Goal: Task Accomplishment & Management: Use online tool/utility

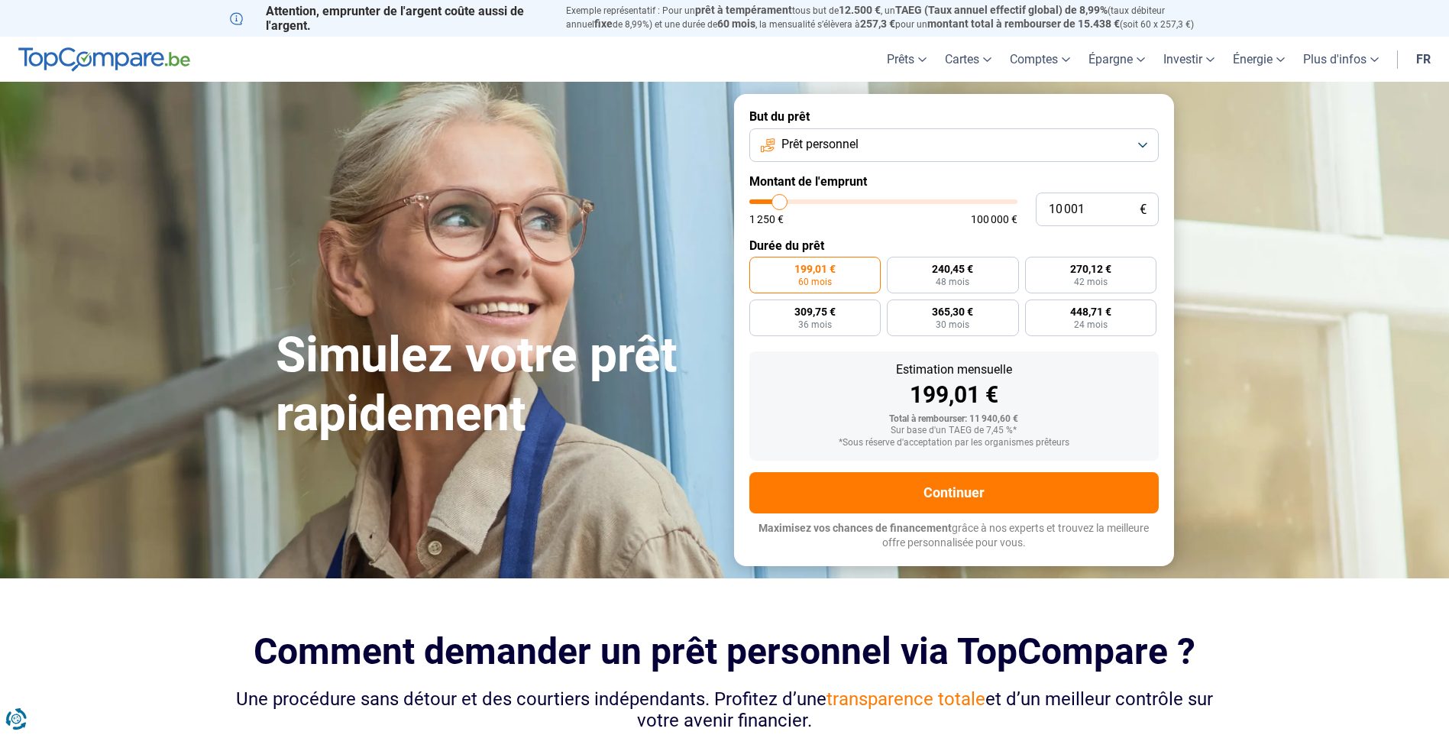
click at [853, 137] on span "Prêt personnel" at bounding box center [819, 144] width 77 height 17
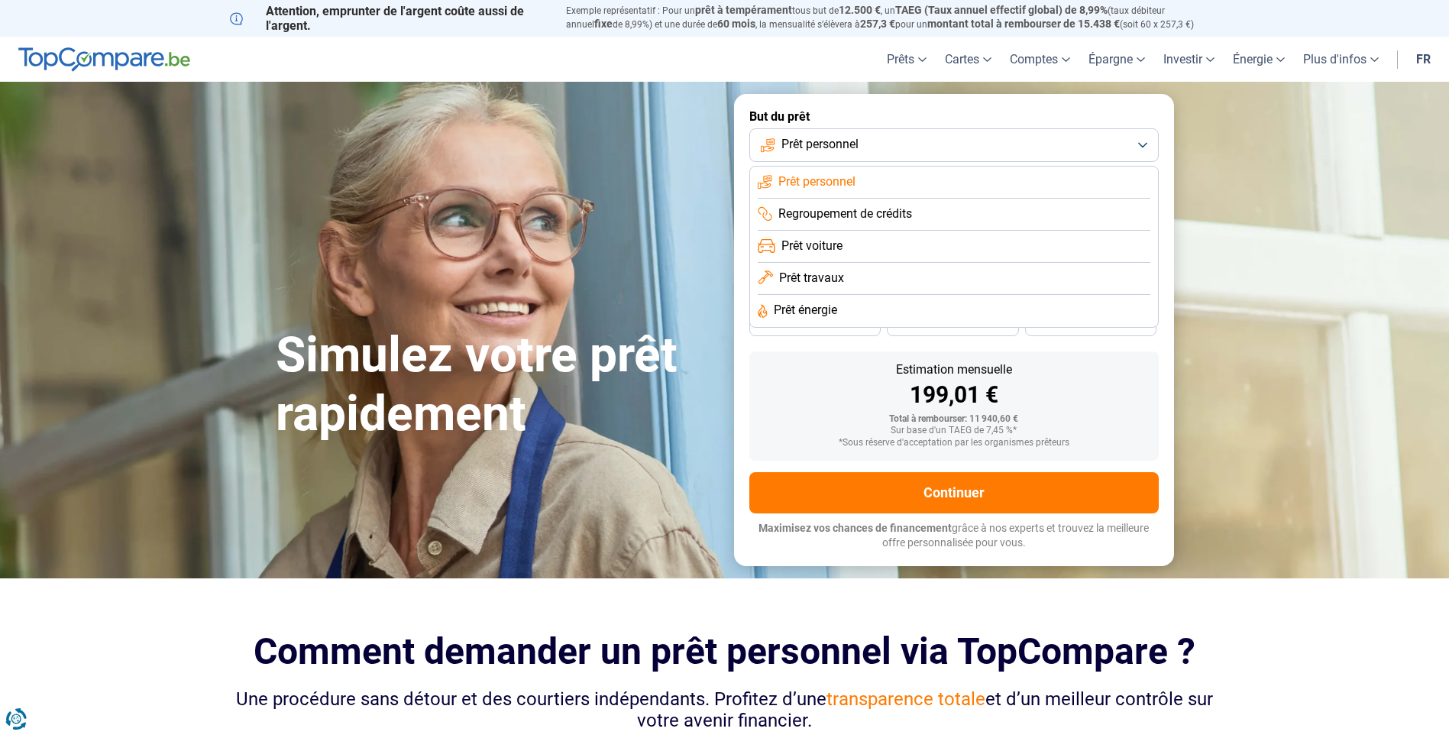
click at [859, 215] on span "Regroupement de crédits" at bounding box center [845, 213] width 134 height 17
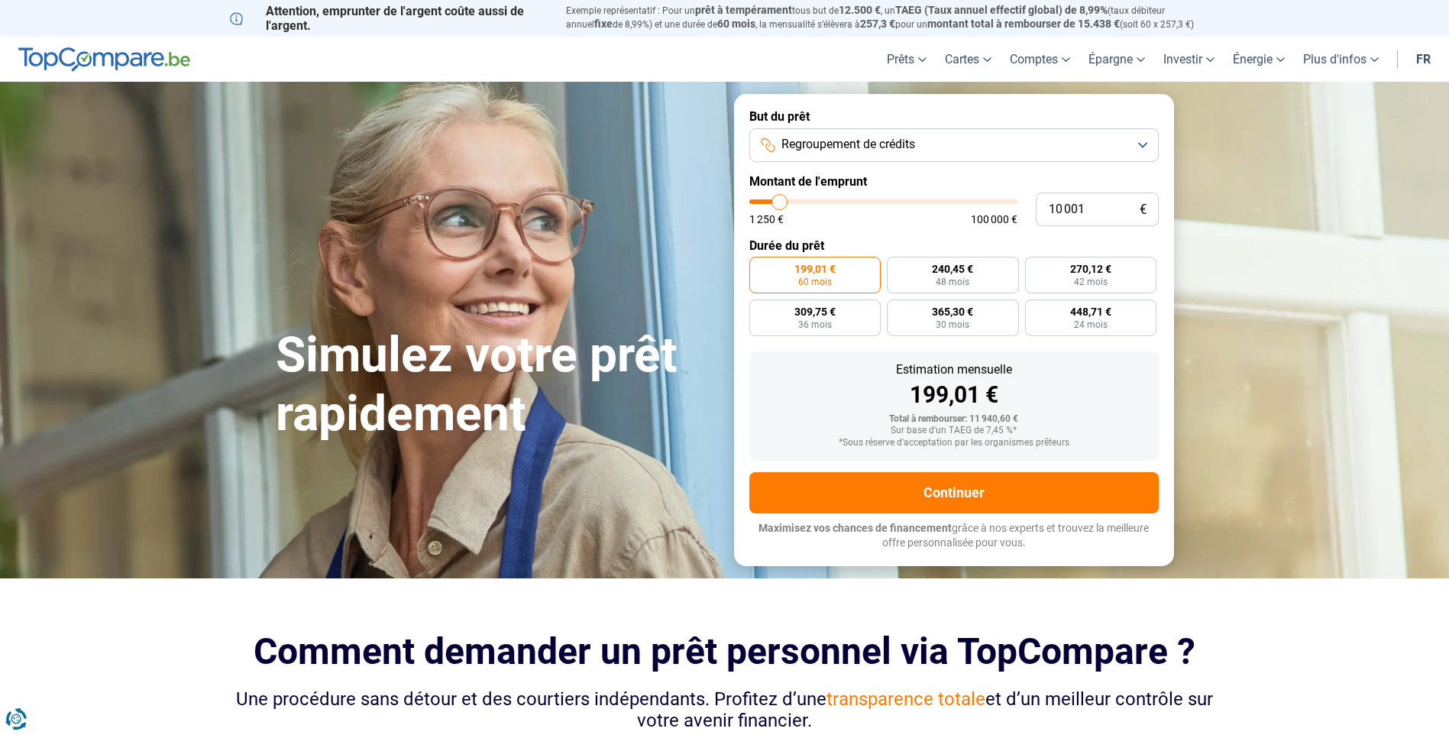
type input "10 250"
type input "10250"
type input "10 500"
type input "10500"
type input "11 750"
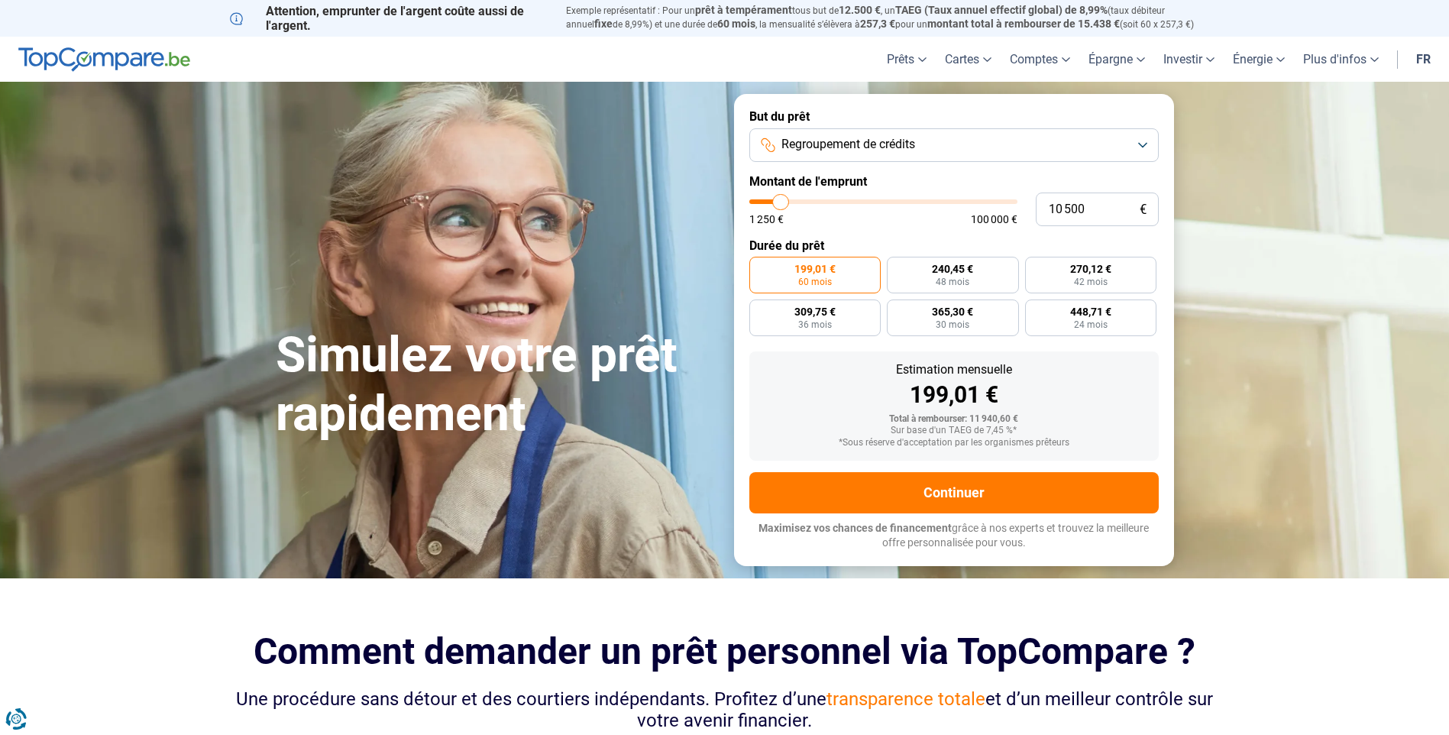
type input "11750"
type input "12 750"
type input "12750"
type input "14 000"
type input "14000"
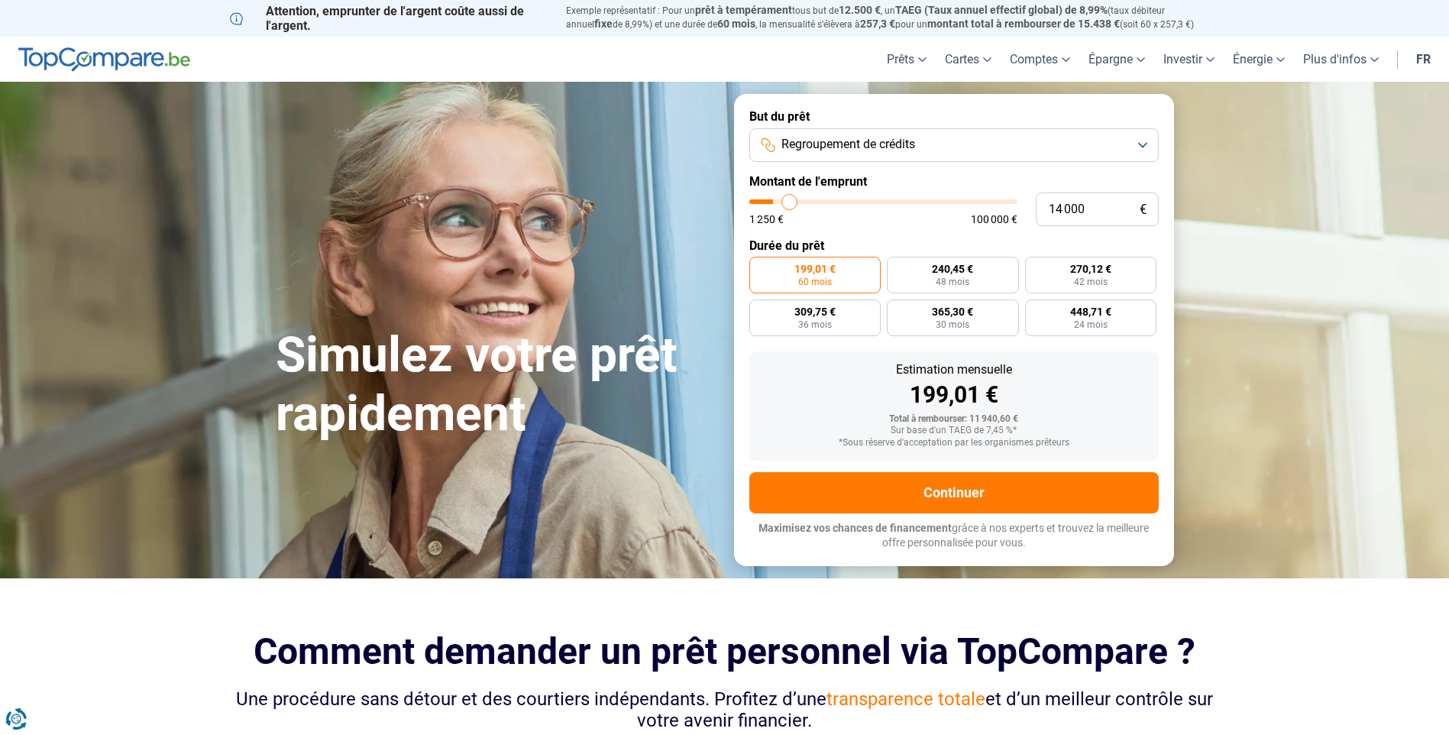
type input "14 750"
type input "14750"
type input "16 000"
type input "16000"
type input "16 500"
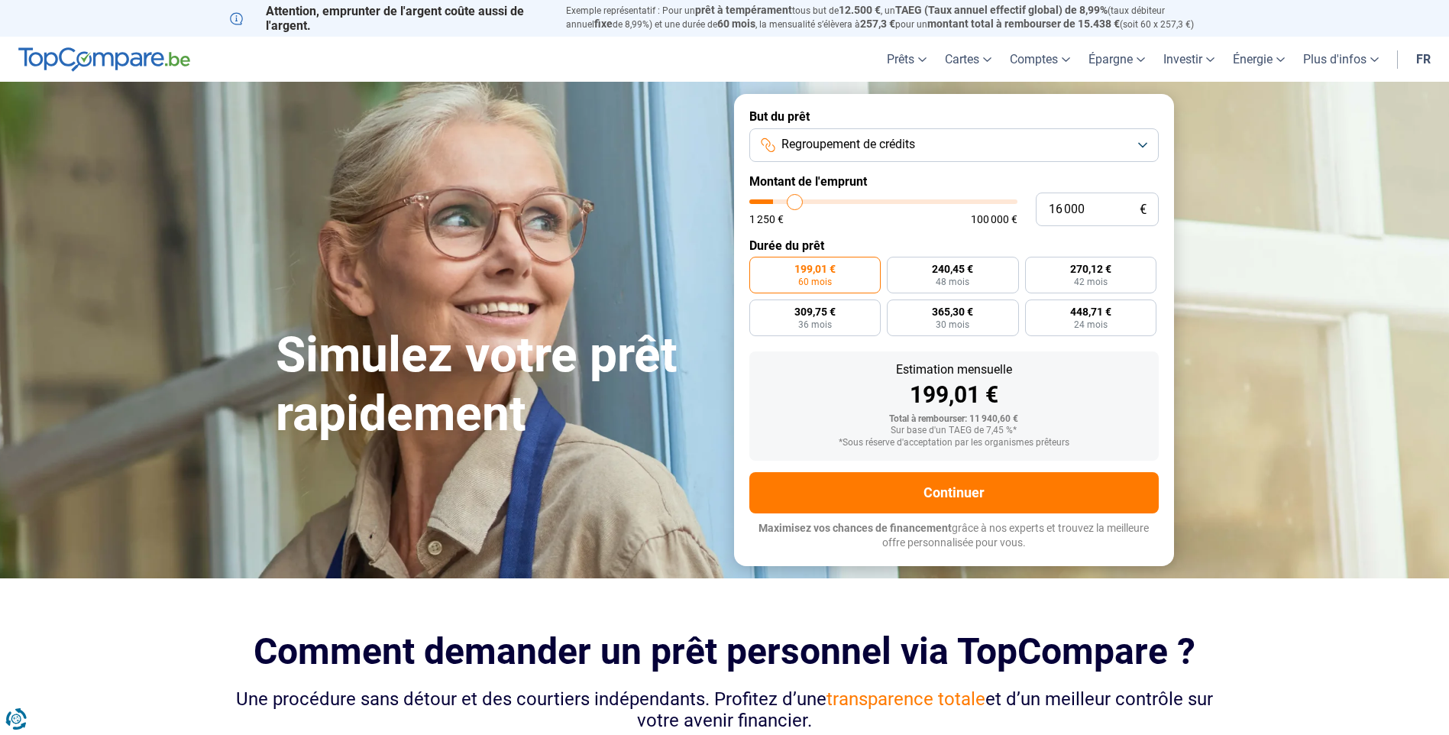
type input "16500"
type input "17 250"
type input "17250"
type input "17 750"
type input "17750"
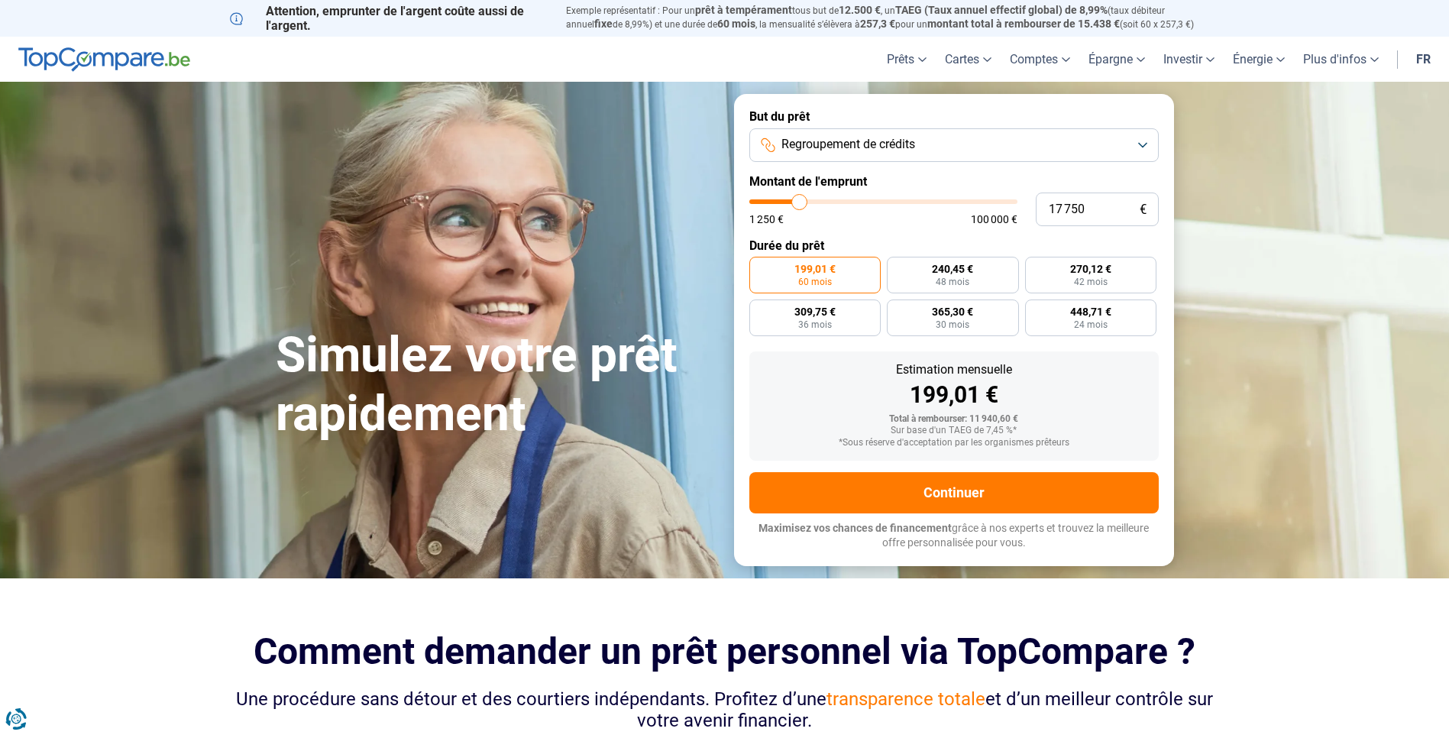
type input "18 750"
type input "18750"
type input "19 000"
type input "19000"
type input "20 000"
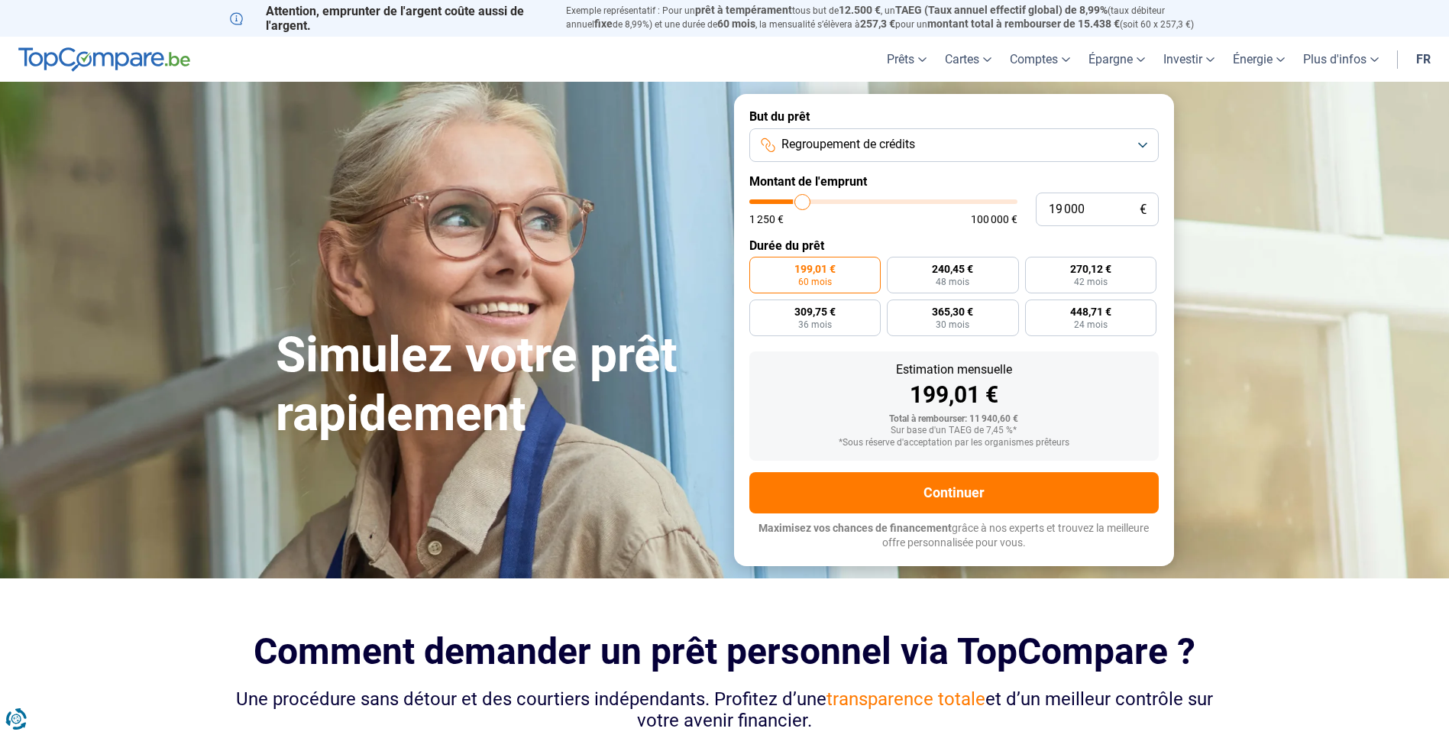
type input "20000"
type input "20 750"
type input "20750"
type input "22 250"
type input "22250"
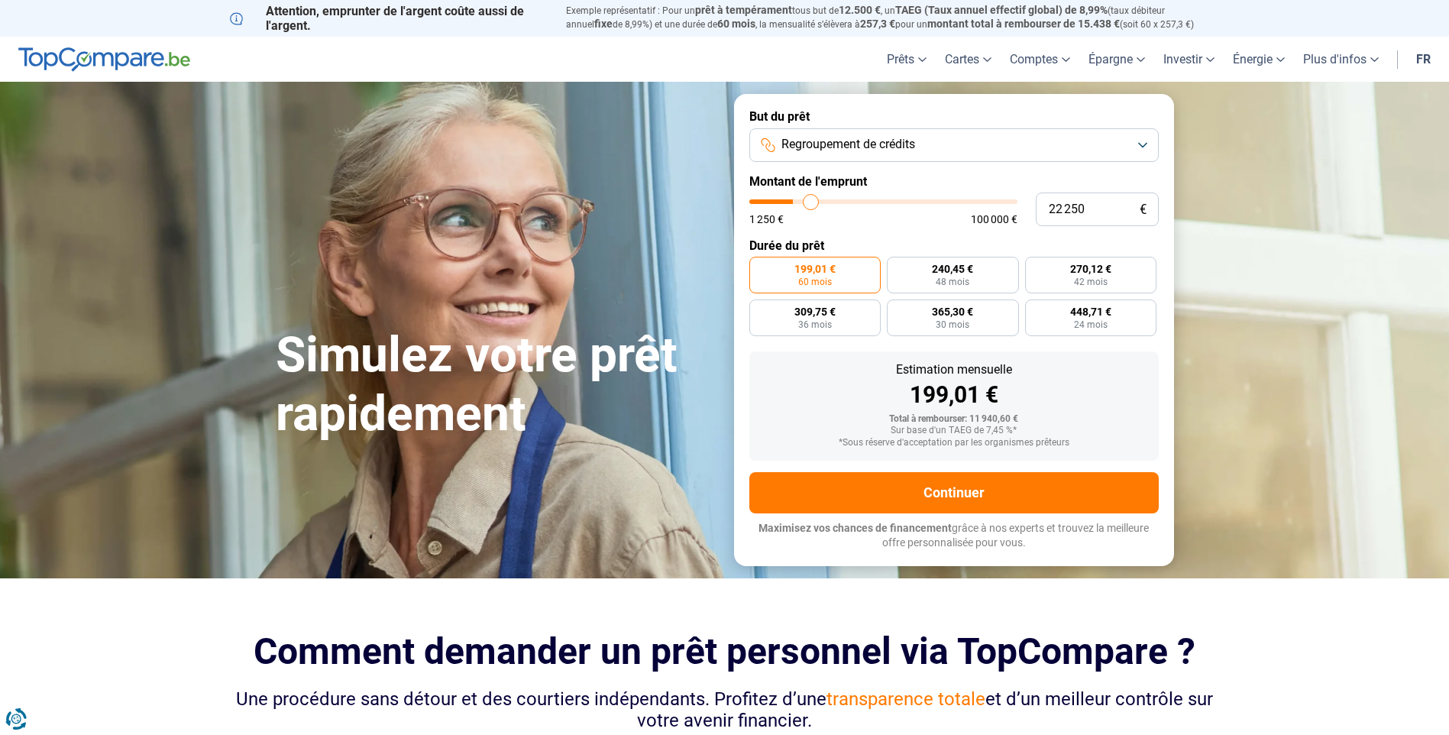
type input "23 500"
type input "23500"
type input "24 750"
type input "24750"
type input "26 000"
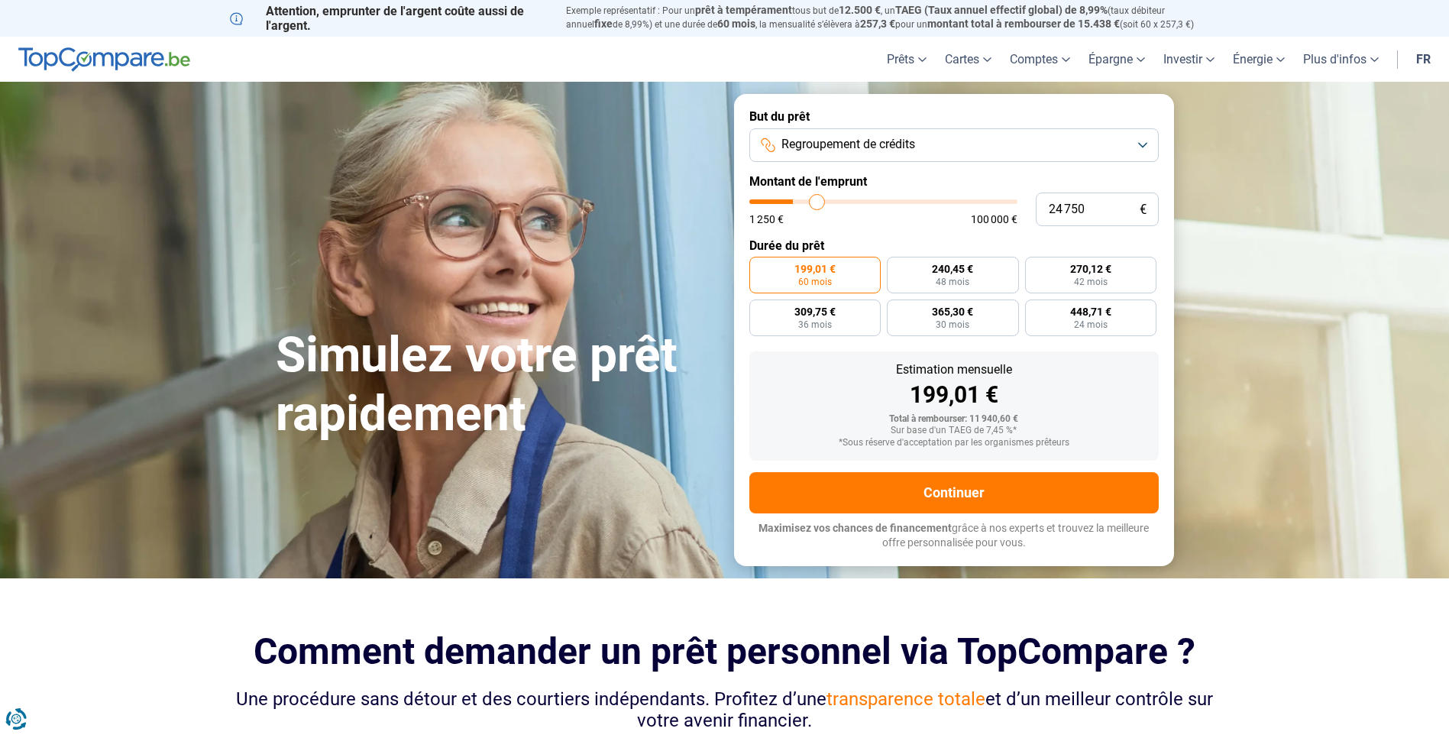
type input "26000"
type input "27 250"
type input "27250"
type input "28 000"
type input "28000"
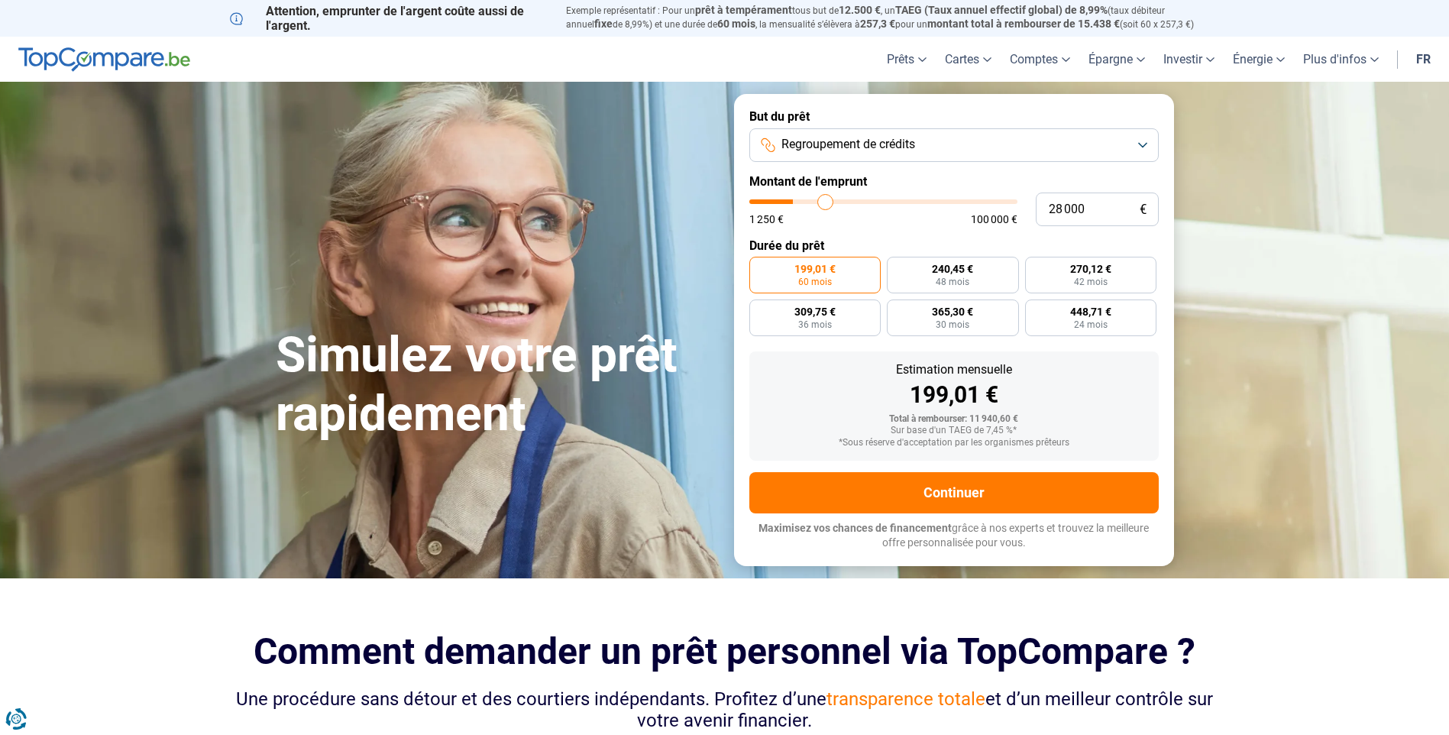
type input "29 250"
type input "29250"
type input "30 500"
type input "30500"
type input "32 000"
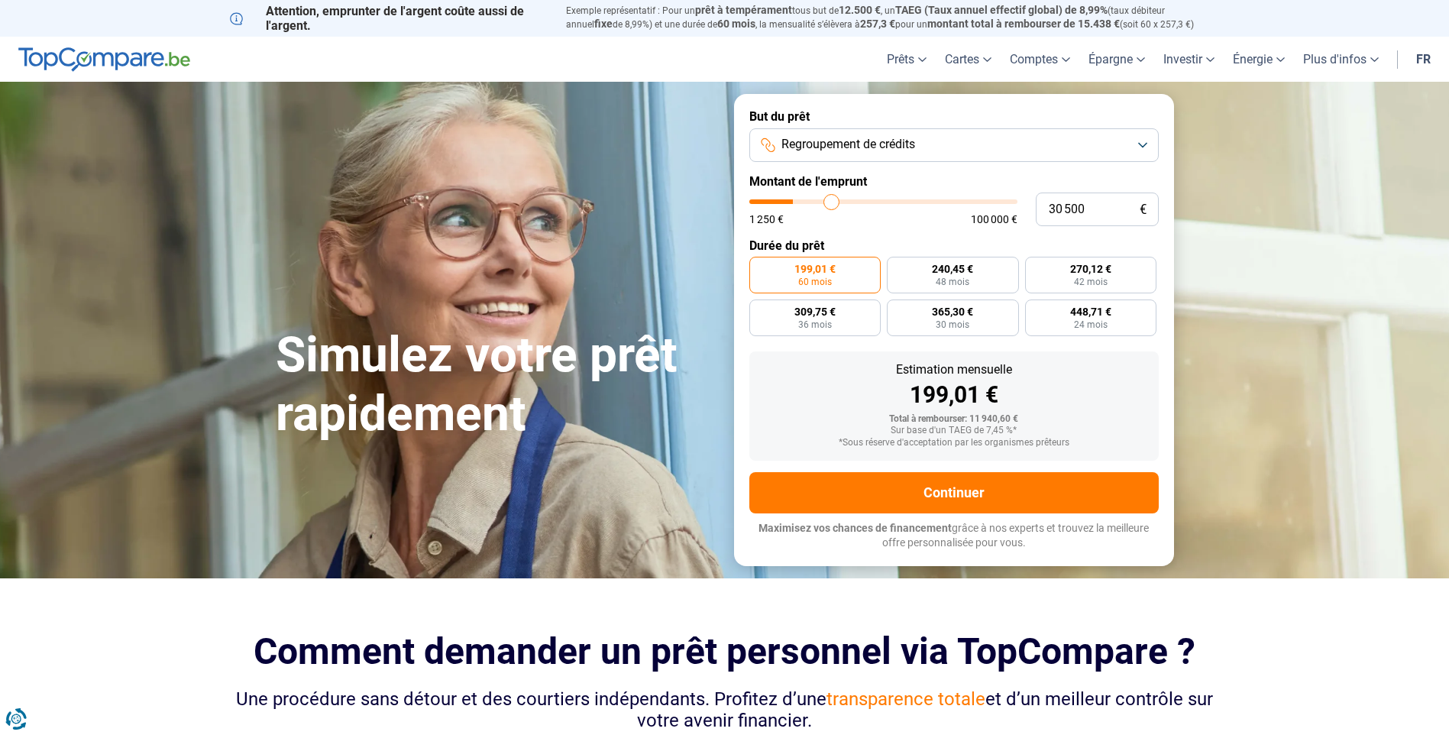
type input "32000"
type input "32 500"
type input "32500"
type input "33 750"
type input "33750"
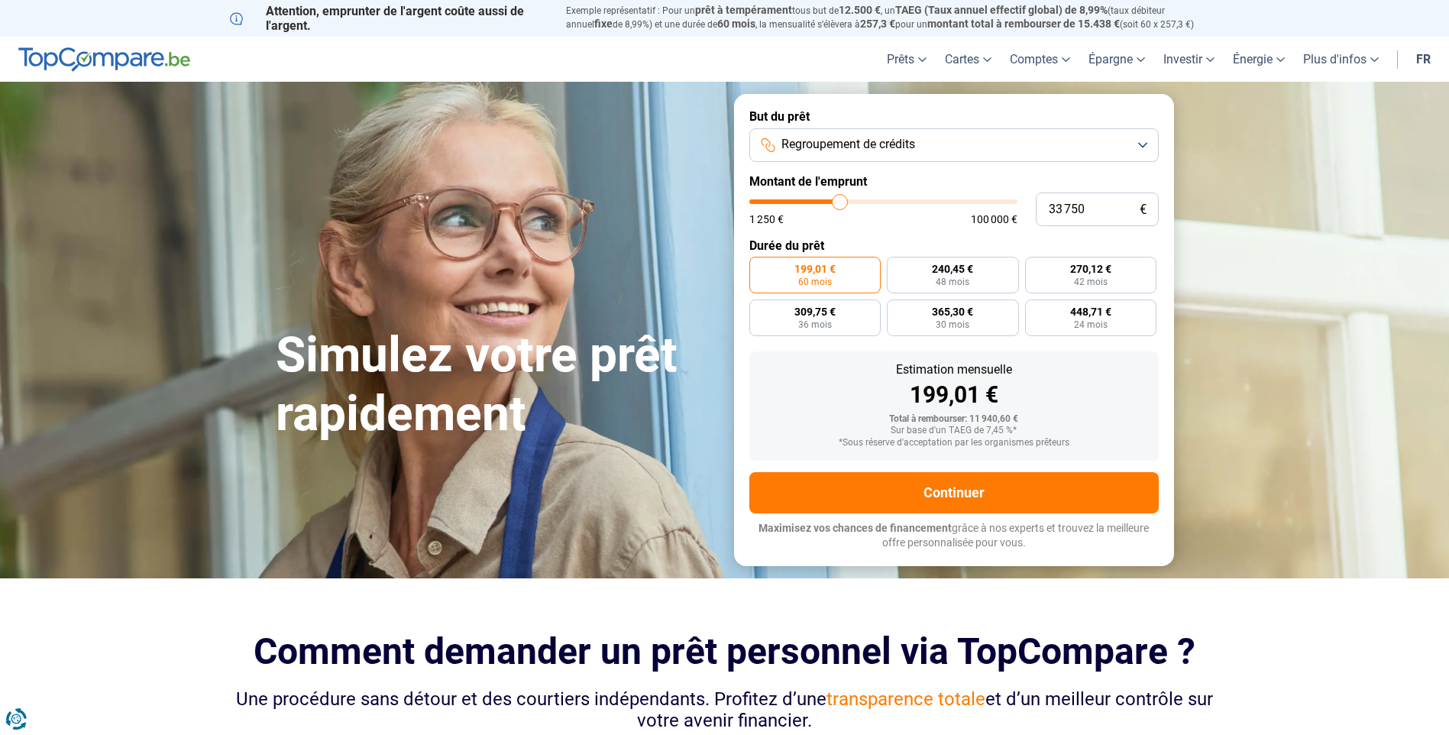
type input "35 000"
type input "35000"
type input "35 500"
type input "35500"
type input "37 000"
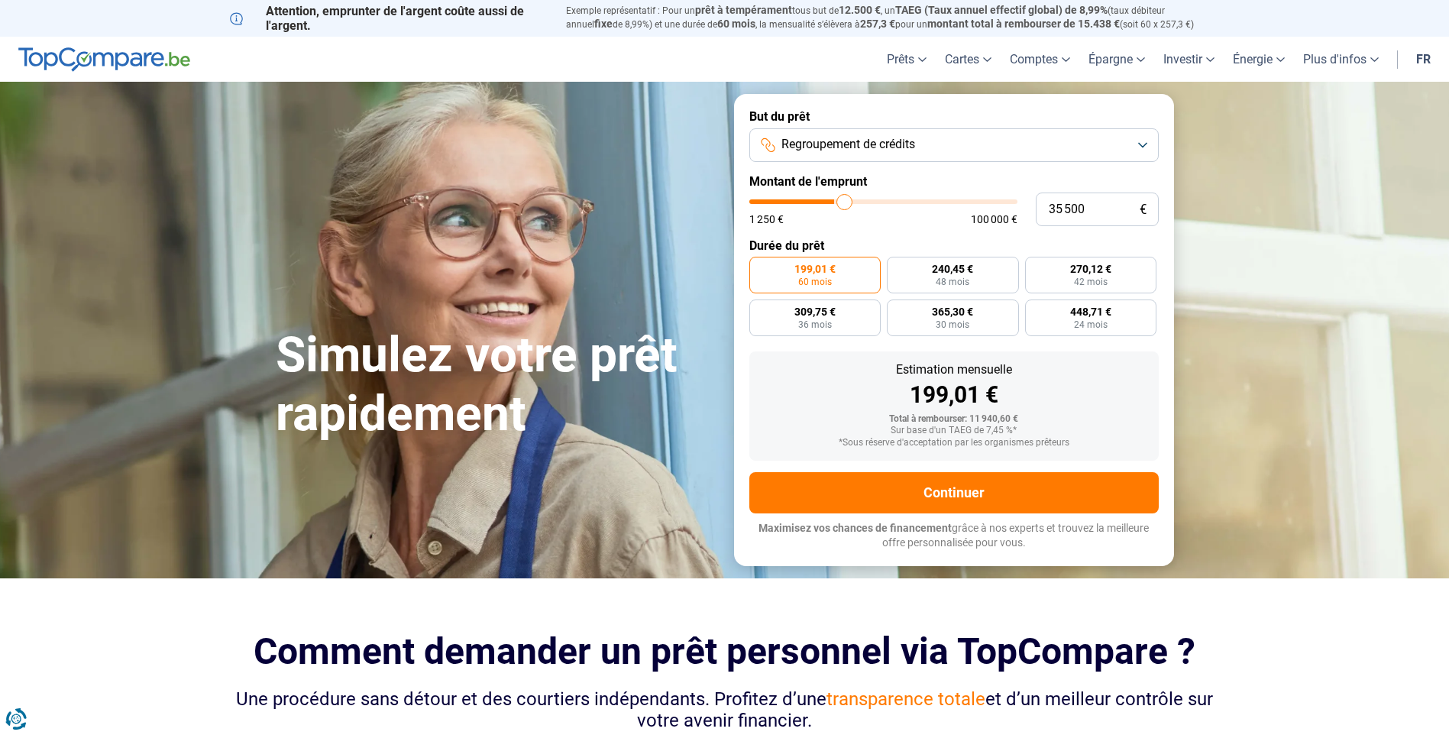
type input "37000"
type input "37 750"
type input "37750"
type input "38 250"
type input "38250"
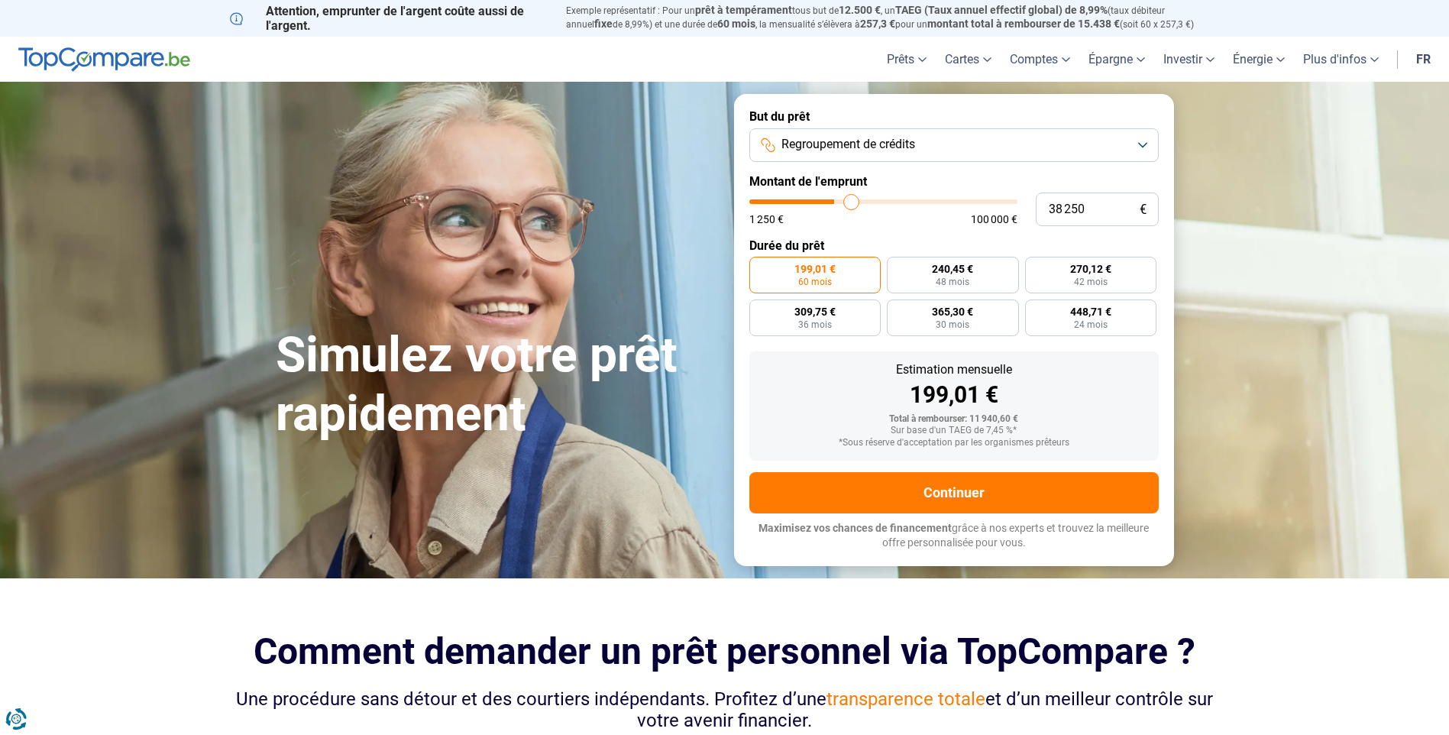
type input "39 750"
type input "39750"
type input "40 750"
type input "40750"
type input "41 250"
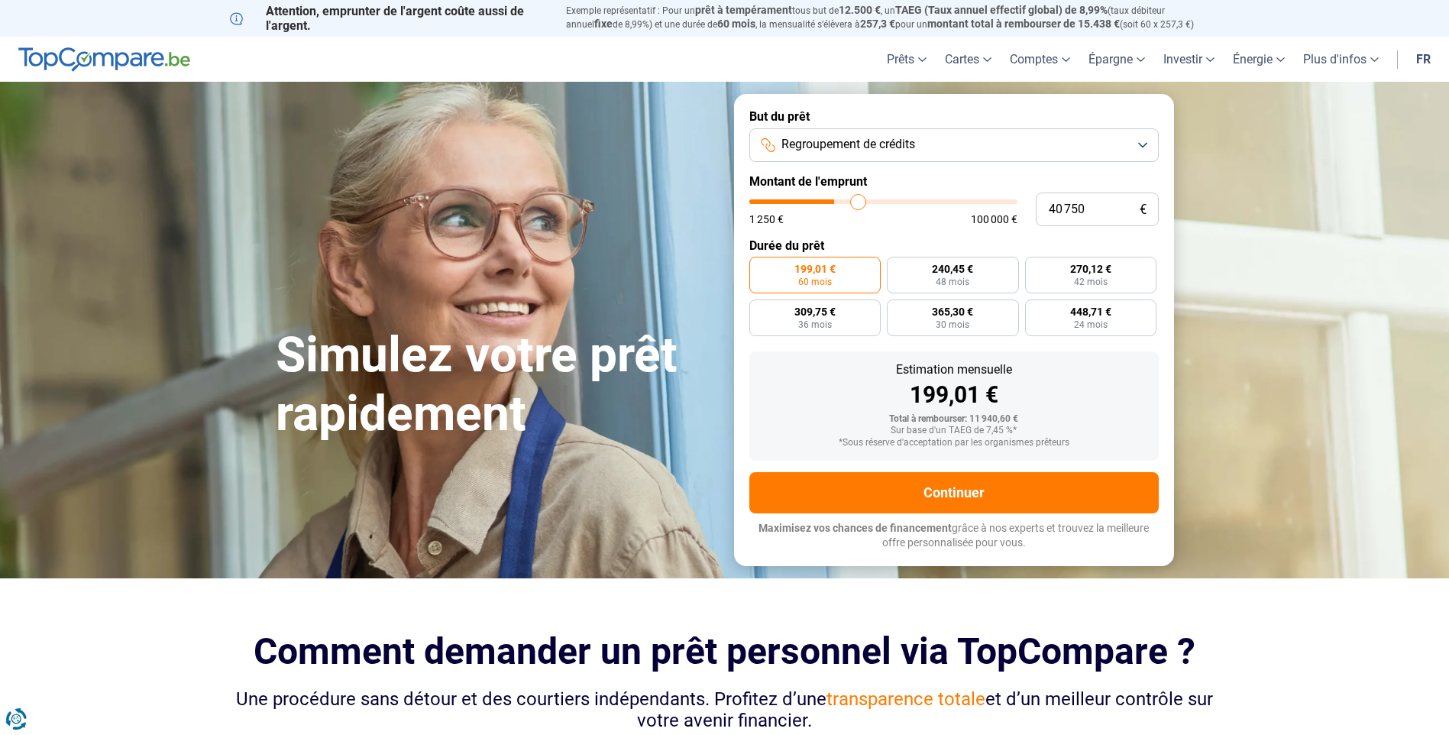
type input "41250"
type input "42 000"
type input "42000"
type input "43 500"
type input "43500"
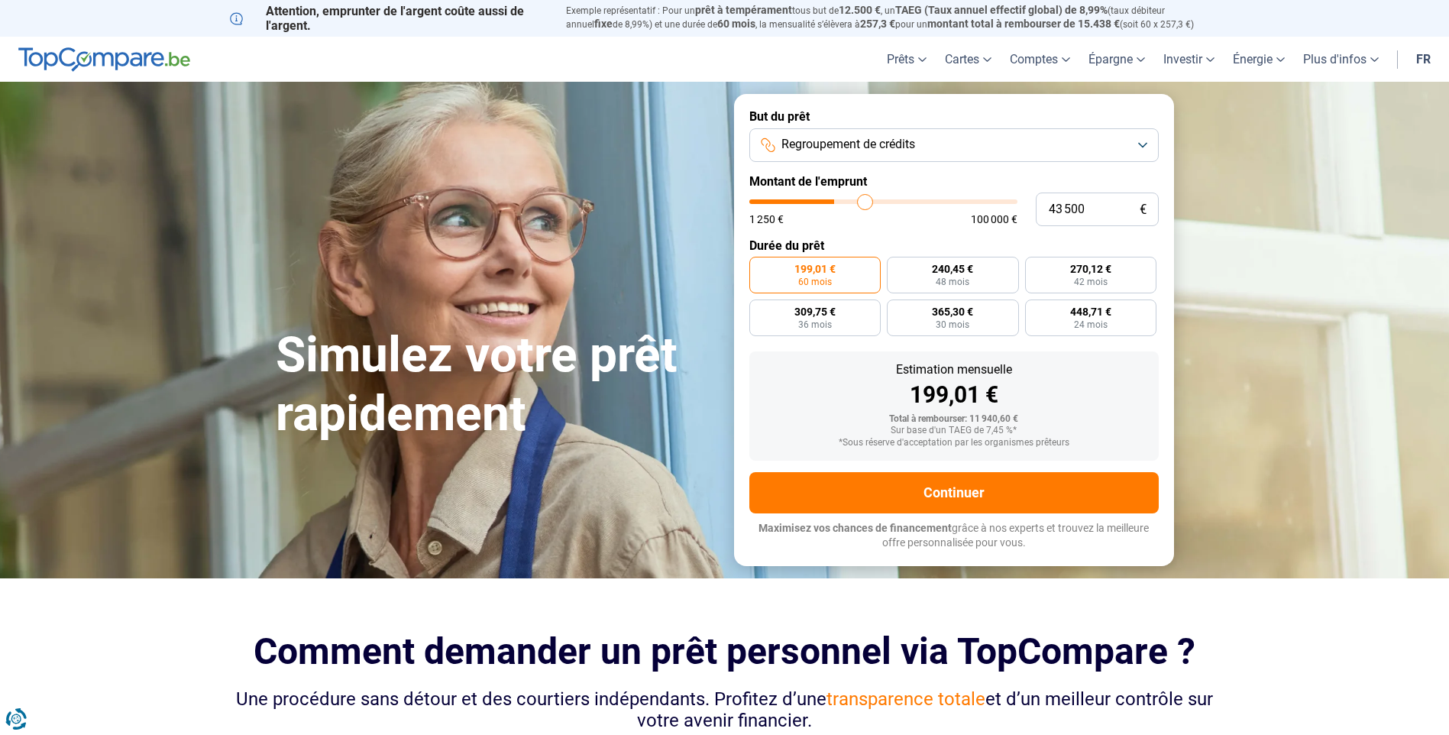
type input "44 000"
type input "44000"
type input "45 250"
type input "45250"
type input "45 500"
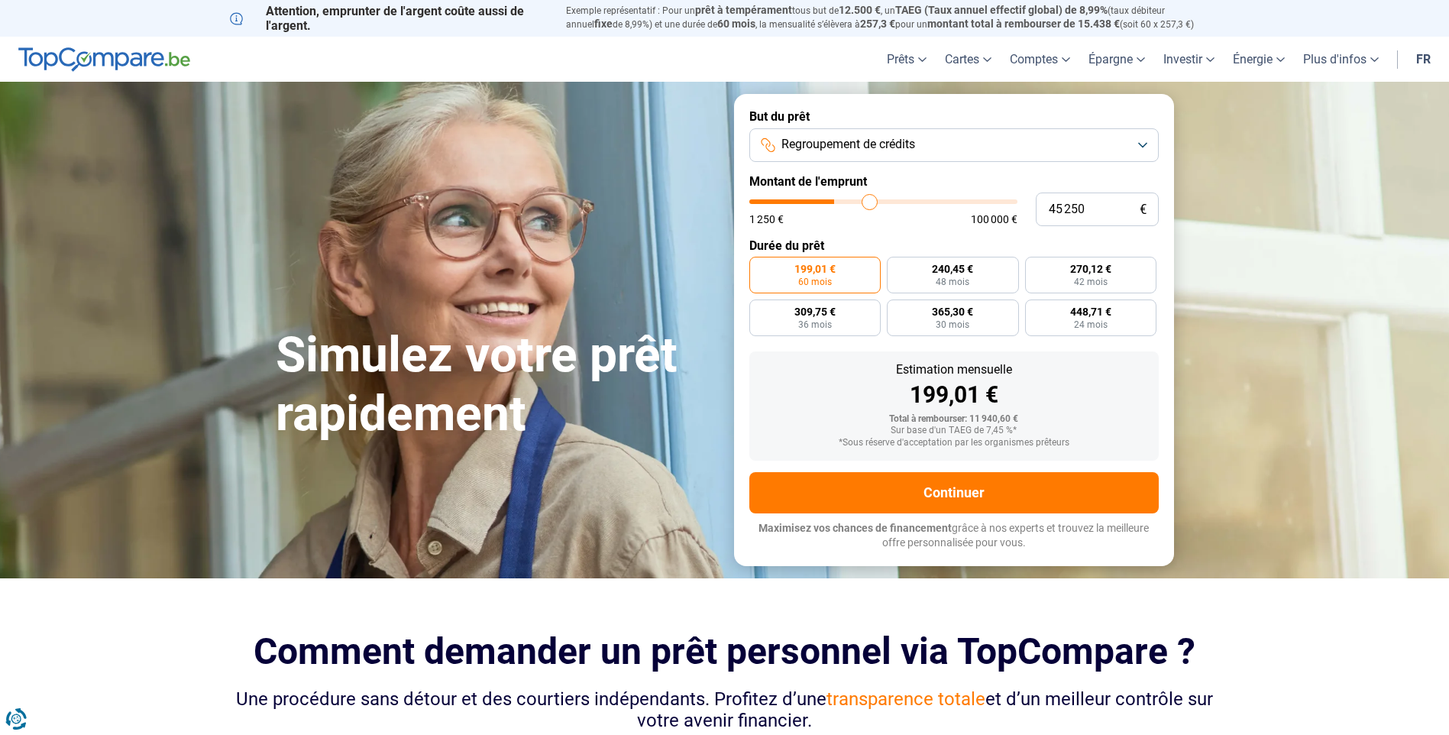
type input "45500"
type input "45 250"
type input "45250"
type input "44 500"
type input "44500"
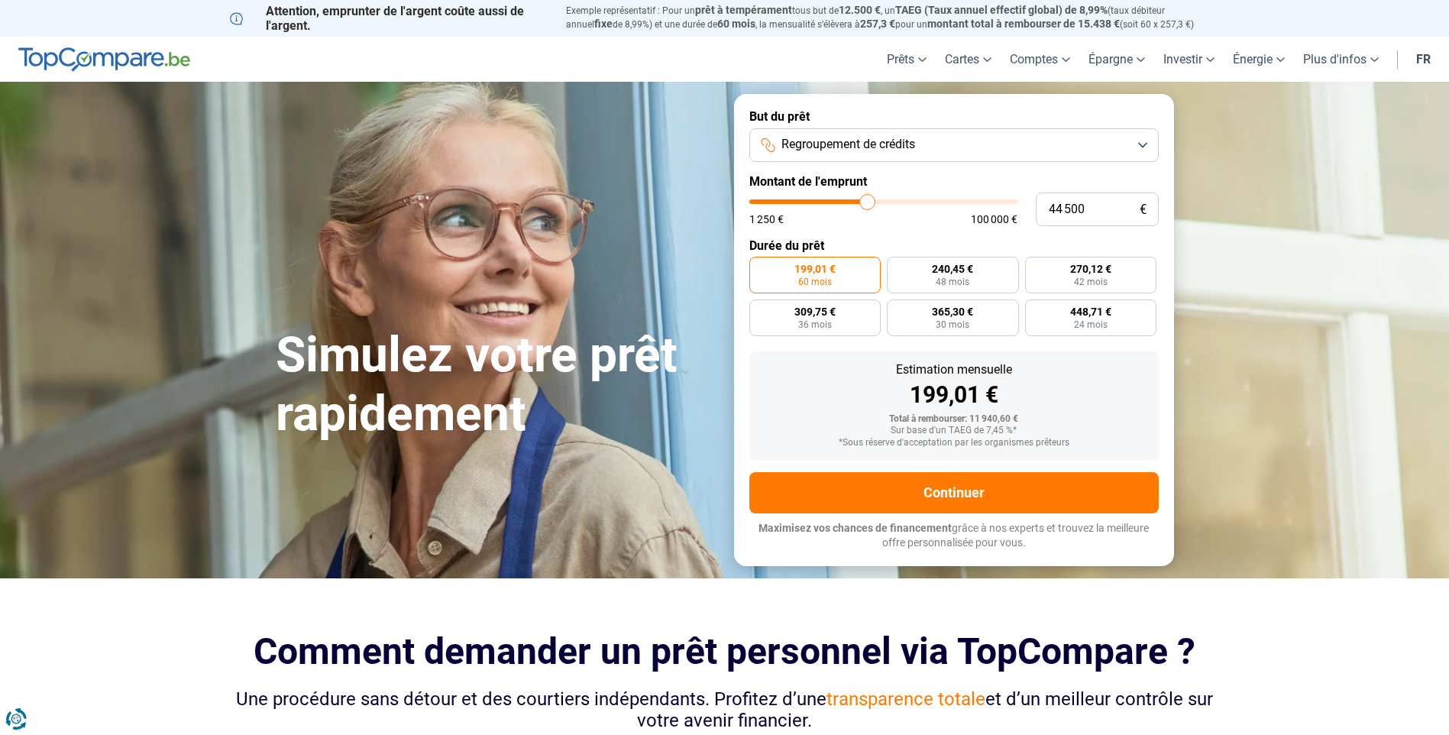
type input "43 750"
type input "43750"
type input "43 500"
type input "43500"
type input "42 750"
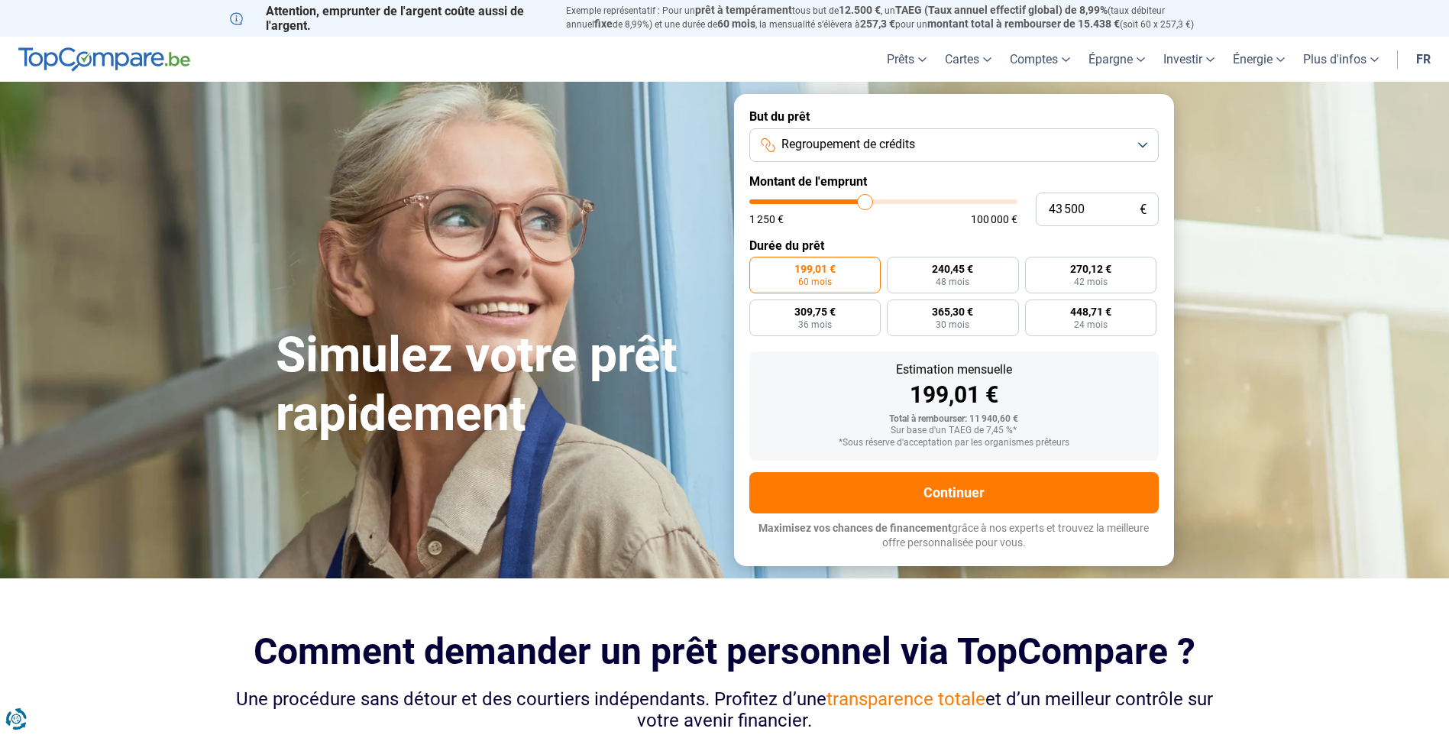
type input "42750"
type input "42 000"
type input "42000"
type input "41 250"
type input "41250"
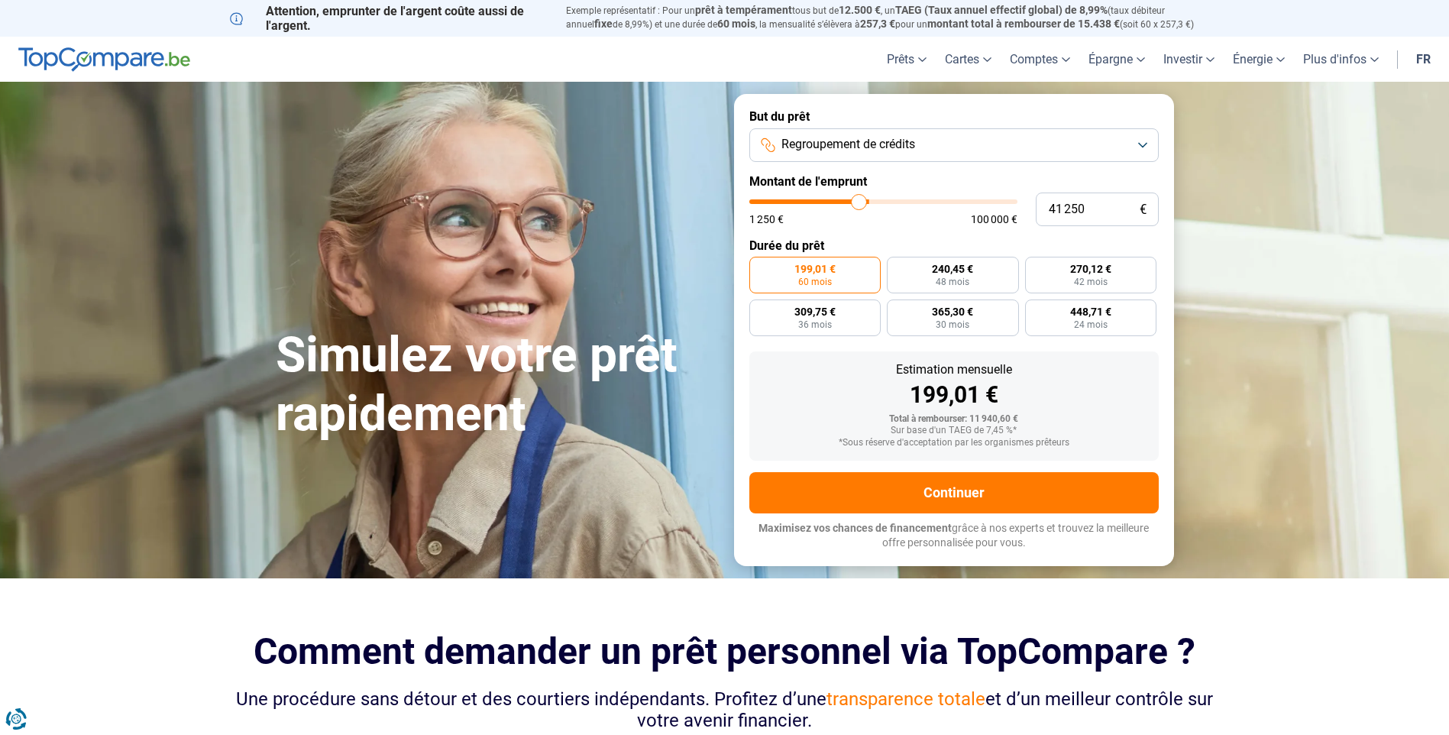
type input "41 000"
type input "41000"
type input "40 250"
type input "40250"
type input "40 000"
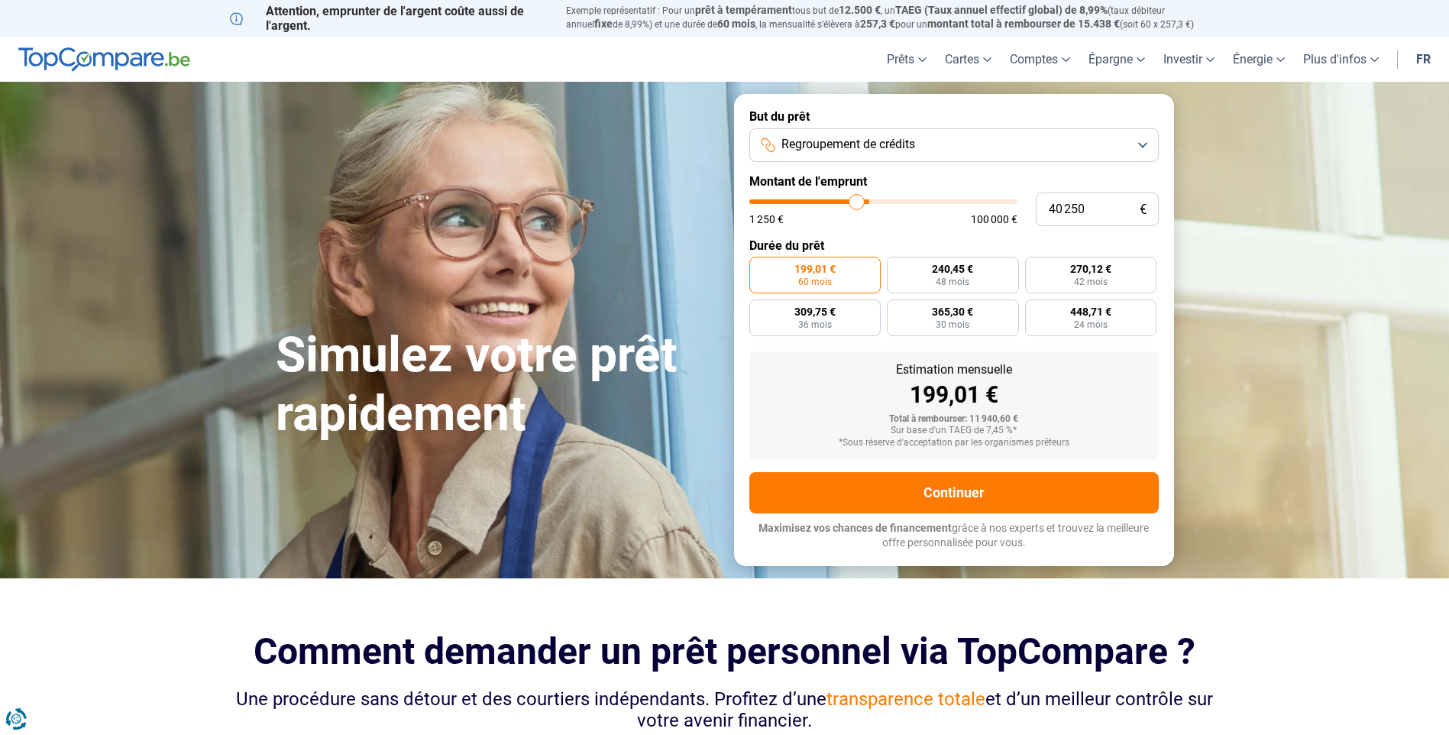
type input "40000"
type input "39 750"
type input "39750"
type input "39 500"
type input "39500"
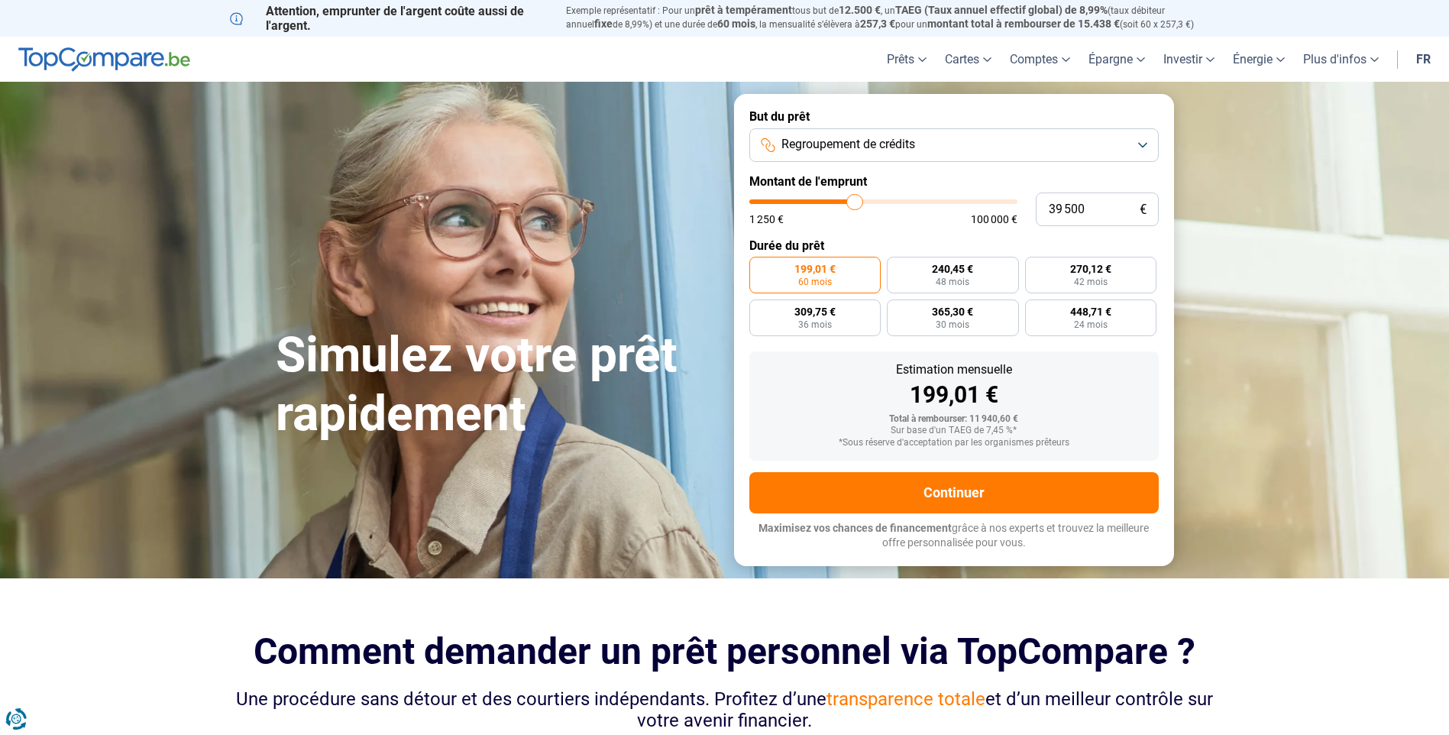
type input "39 250"
type input "39250"
type input "38 750"
type input "38750"
type input "38 500"
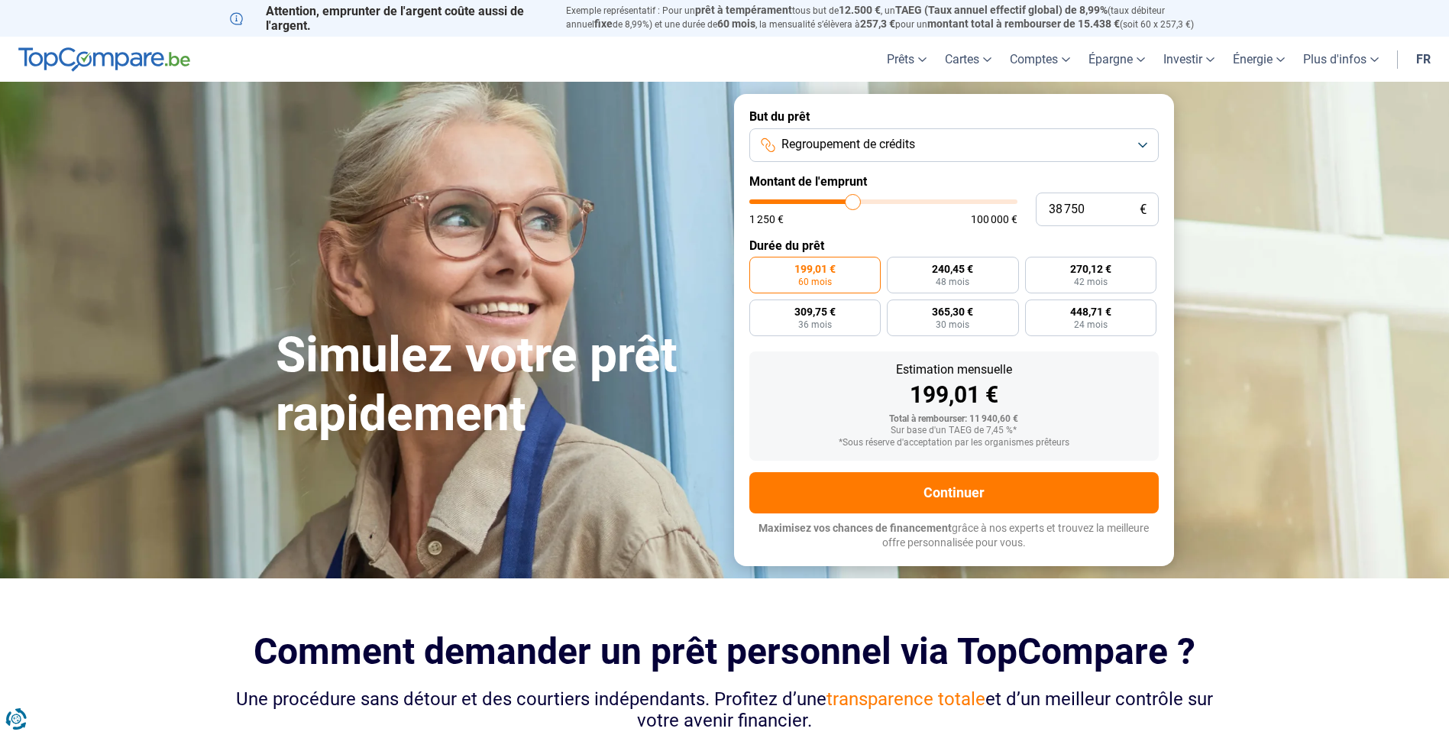
type input "38500"
type input "38 250"
type input "38250"
type input "38 000"
type input "38000"
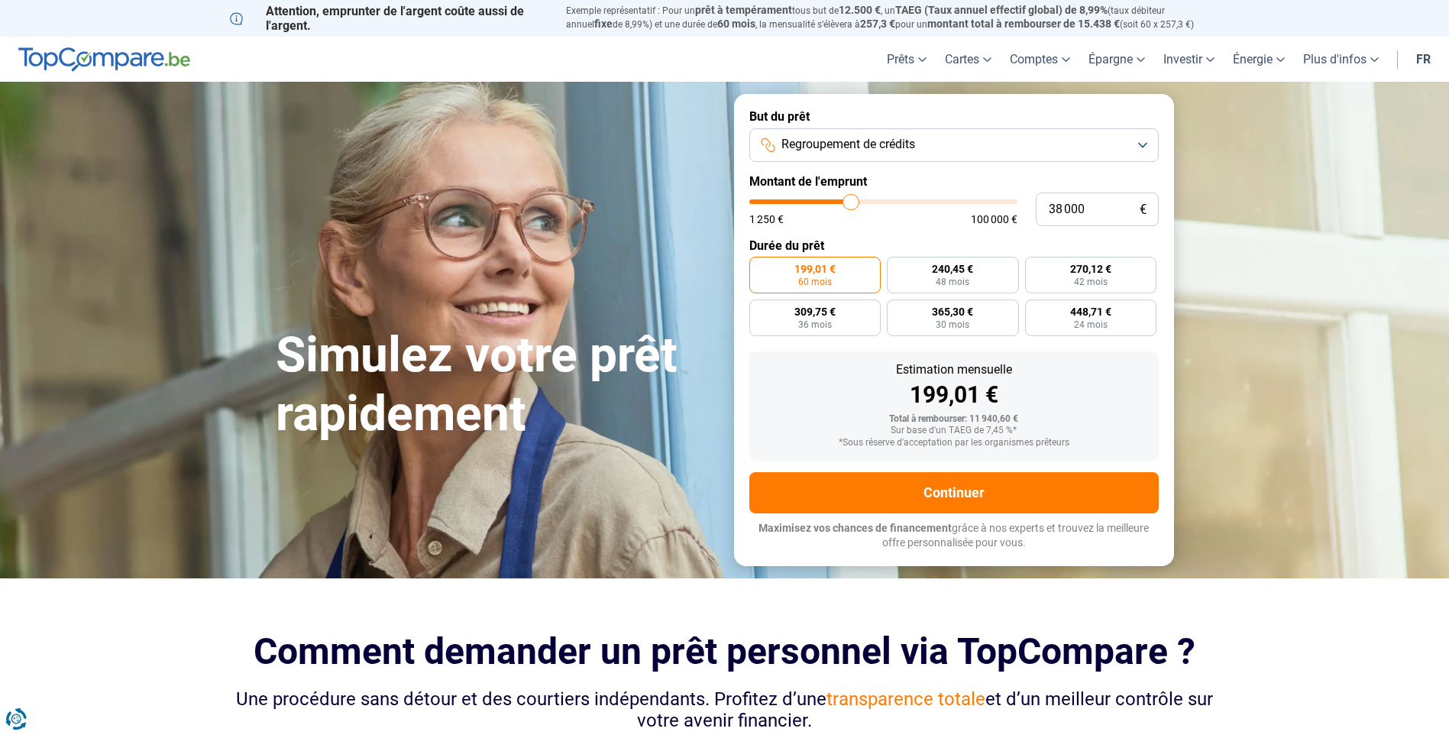
type input "37 750"
type input "37750"
type input "37 250"
type input "37250"
type input "37 000"
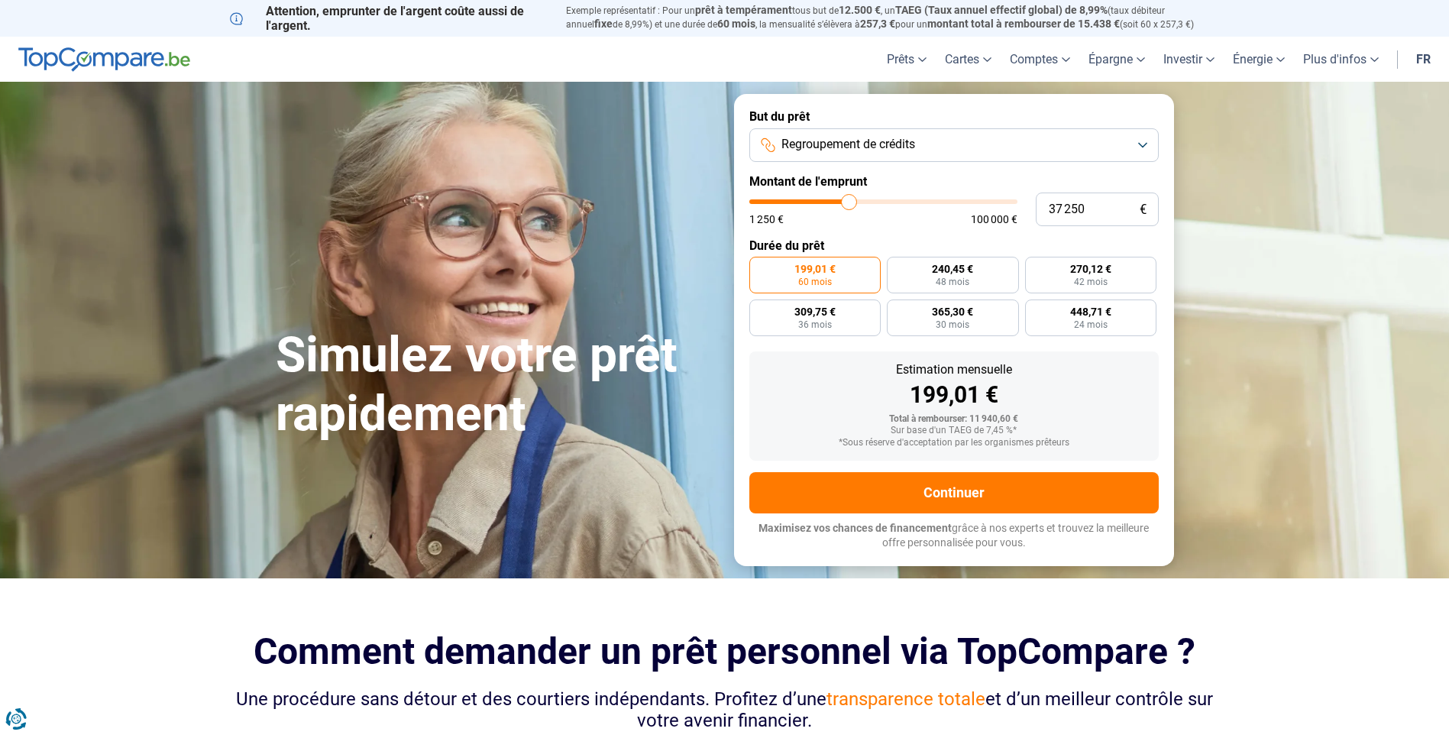
type input "37000"
type input "36 750"
type input "36750"
type input "36 500"
type input "36500"
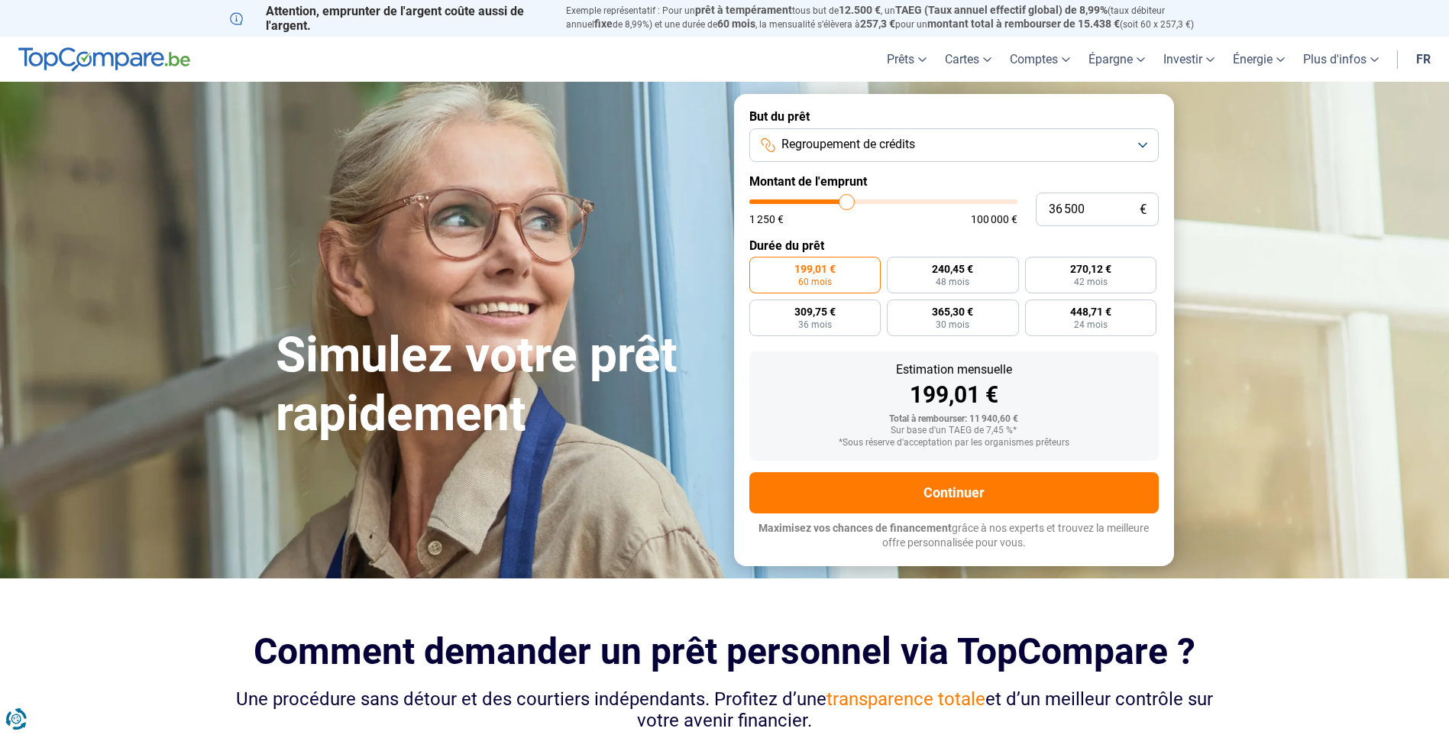
type input "36 250"
type input "36250"
type input "35 500"
type input "35500"
type input "35 250"
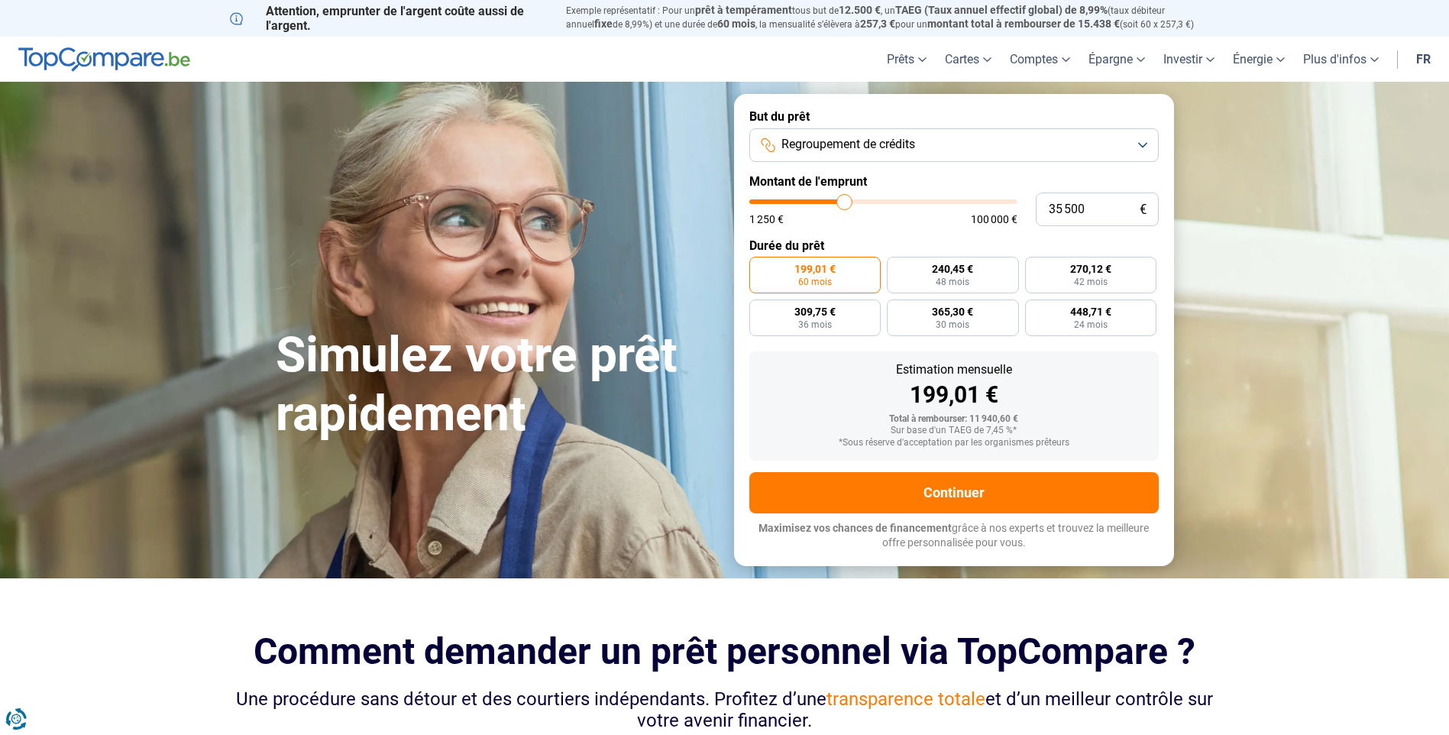
type input "35250"
type input "35 000"
type input "35000"
type input "34 750"
type input "34750"
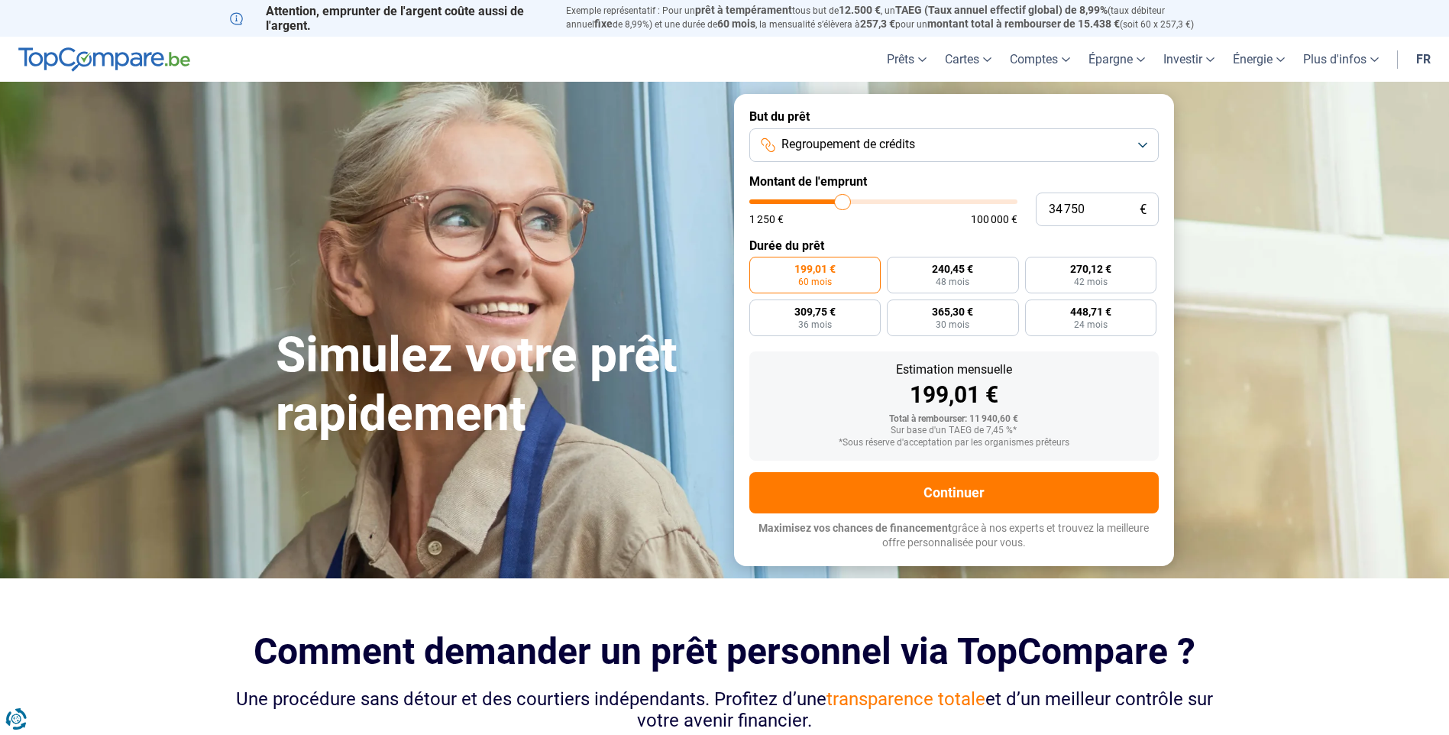
type input "34 250"
type input "34250"
type input "34 000"
type input "34000"
type input "33 750"
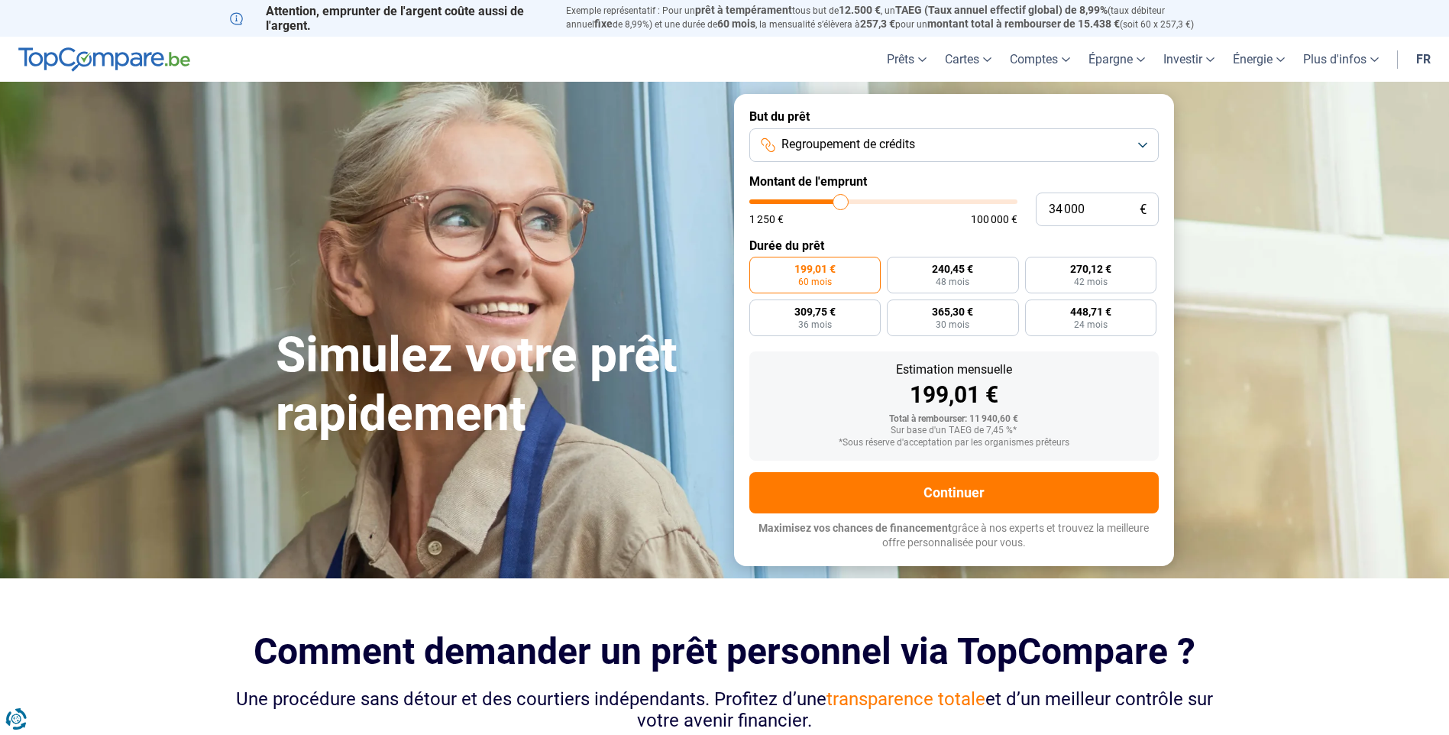
type input "33750"
type input "33 500"
type input "33500"
type input "33 250"
type input "33250"
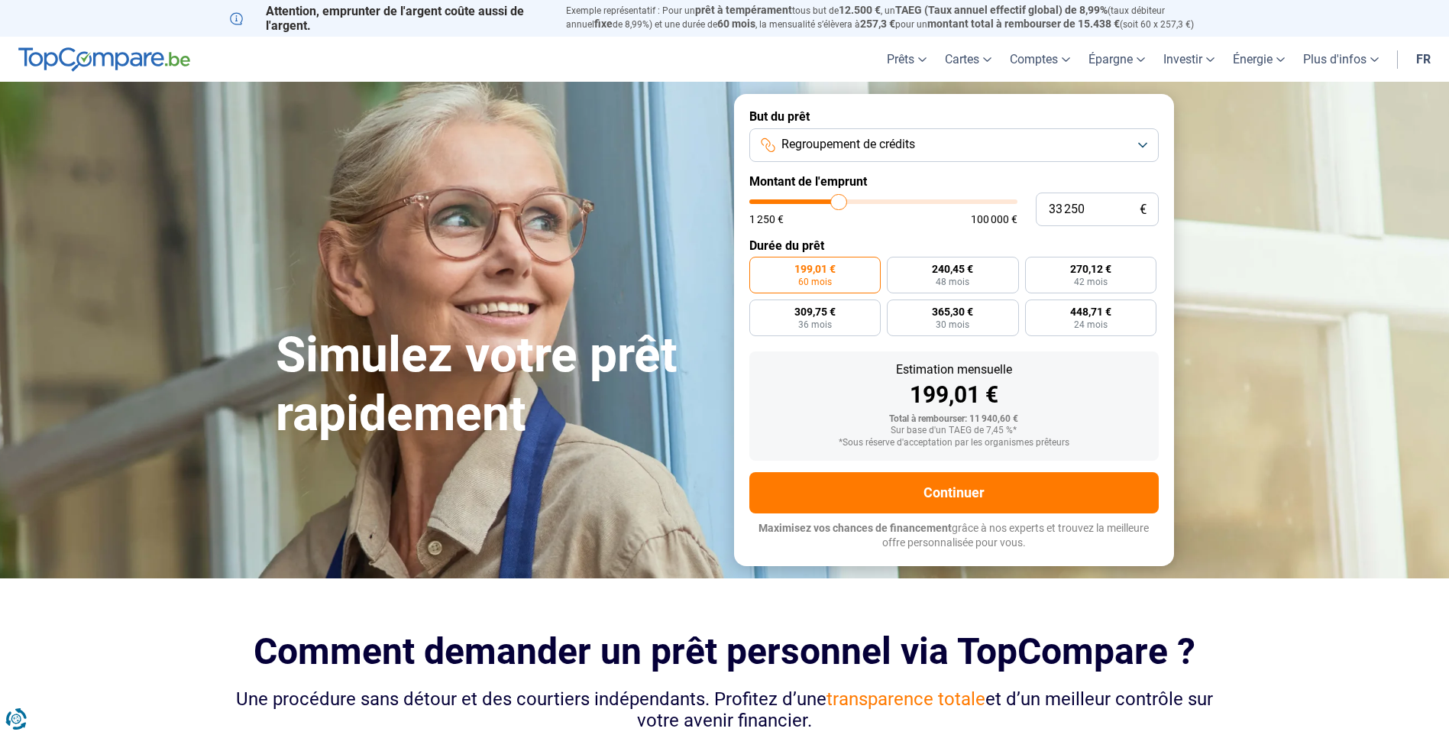
type input "32 750"
drag, startPoint x: 781, startPoint y: 201, endPoint x: 838, endPoint y: 208, distance: 57.7
type input "32750"
click at [838, 204] on input "range" at bounding box center [883, 201] width 268 height 5
radio input "false"
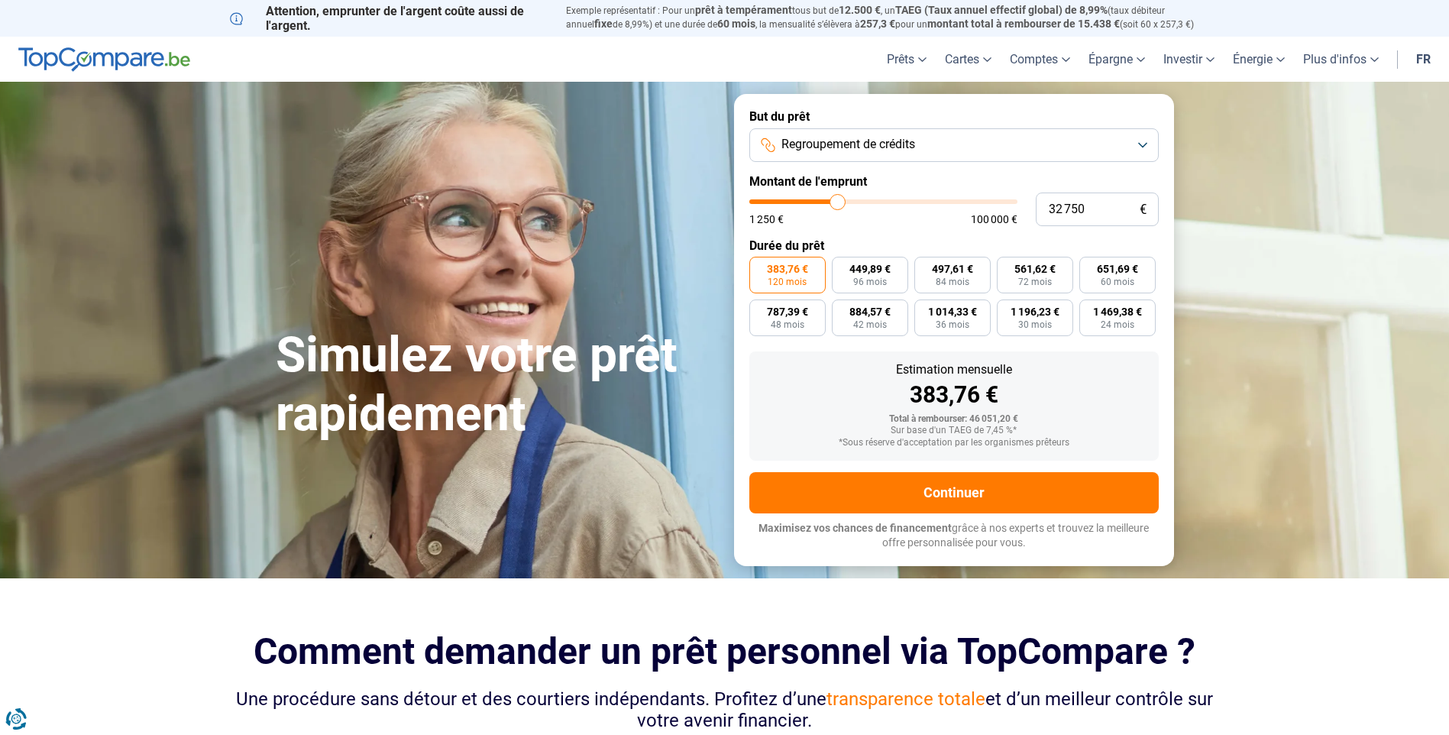
type input "33 500"
type input "33500"
type input "33 750"
type input "33750"
type input "34 000"
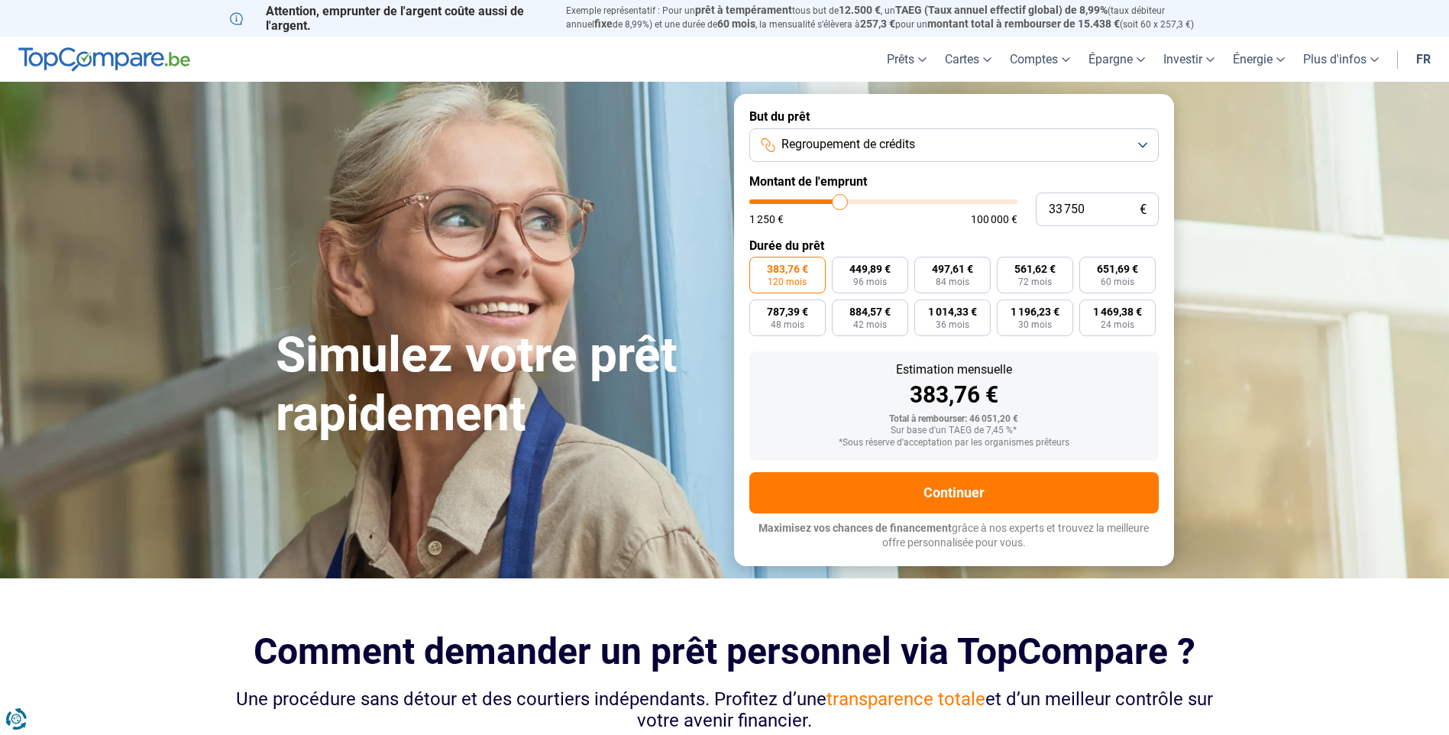
type input "34000"
type input "34 250"
type input "34250"
type input "34 000"
type input "34000"
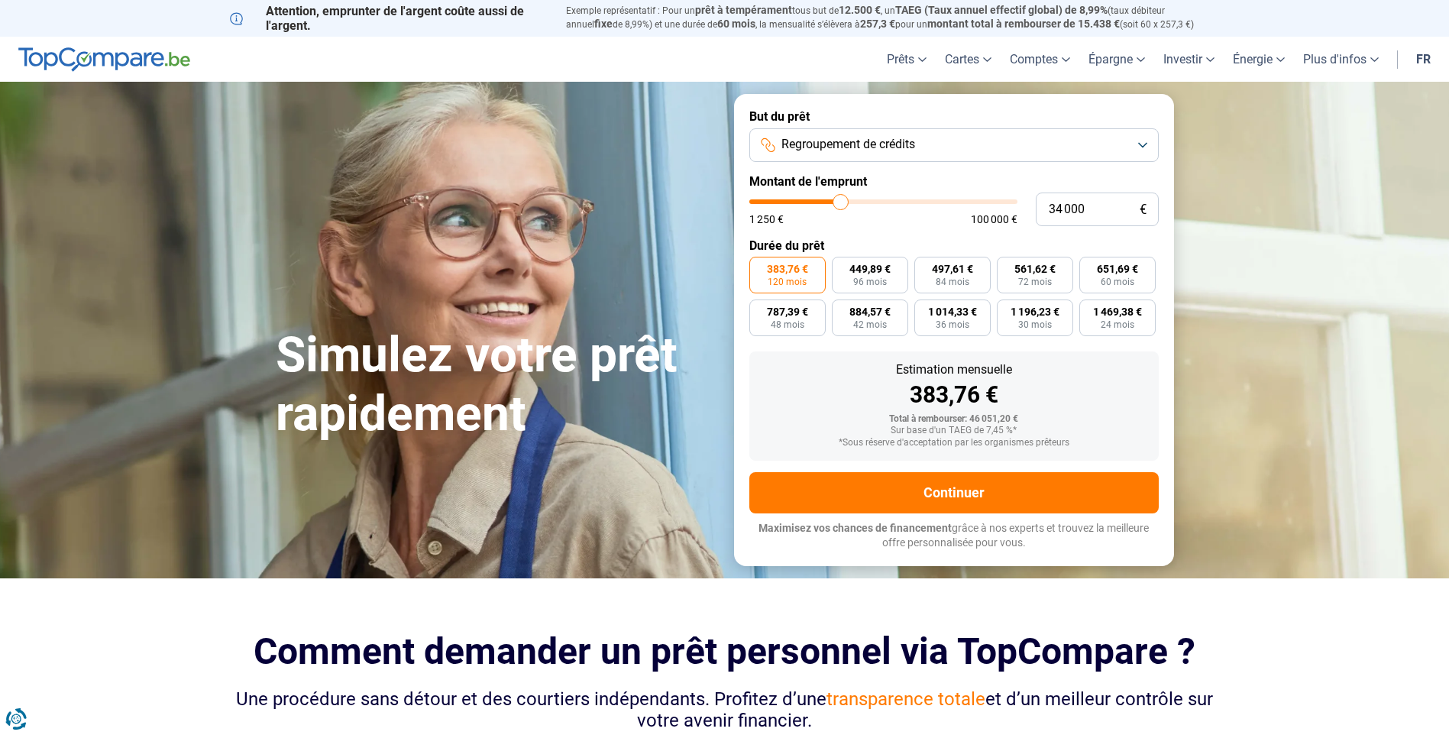
type input "33 750"
type input "33750"
click at [840, 204] on input "range" at bounding box center [883, 201] width 268 height 5
type input "33 250"
type input "33250"
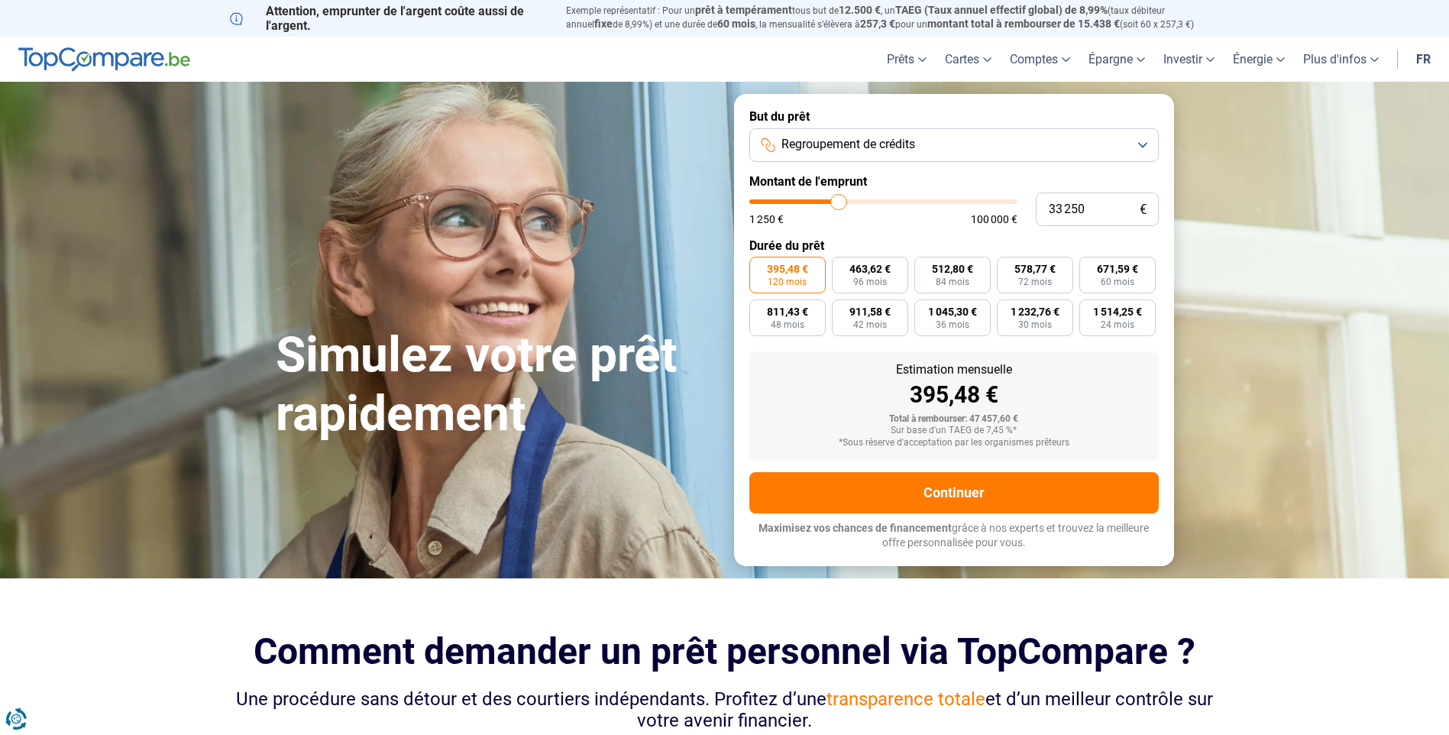
type input "32 250"
type input "32250"
type input "32 000"
type input "32000"
type input "31 250"
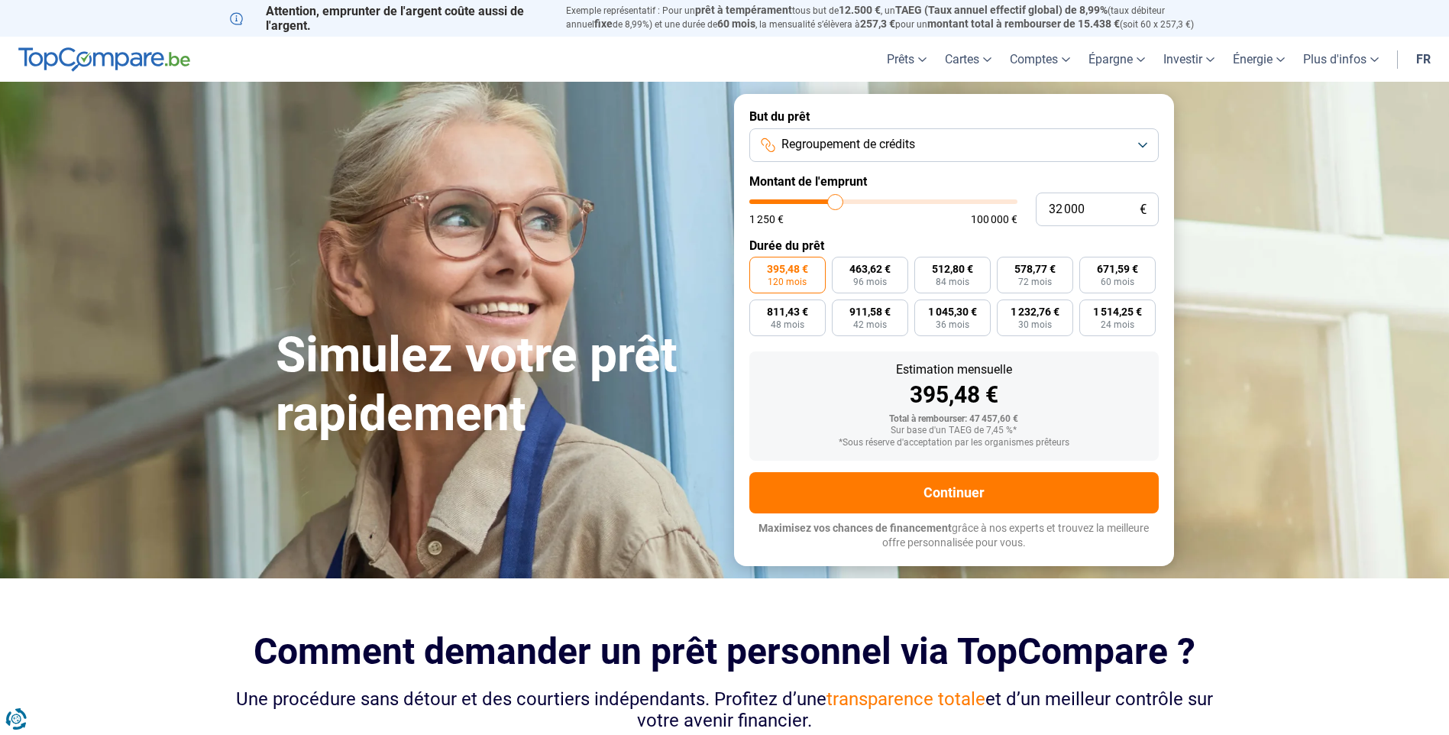
type input "31250"
type input "31 000"
type input "31000"
type input "30 500"
type input "30500"
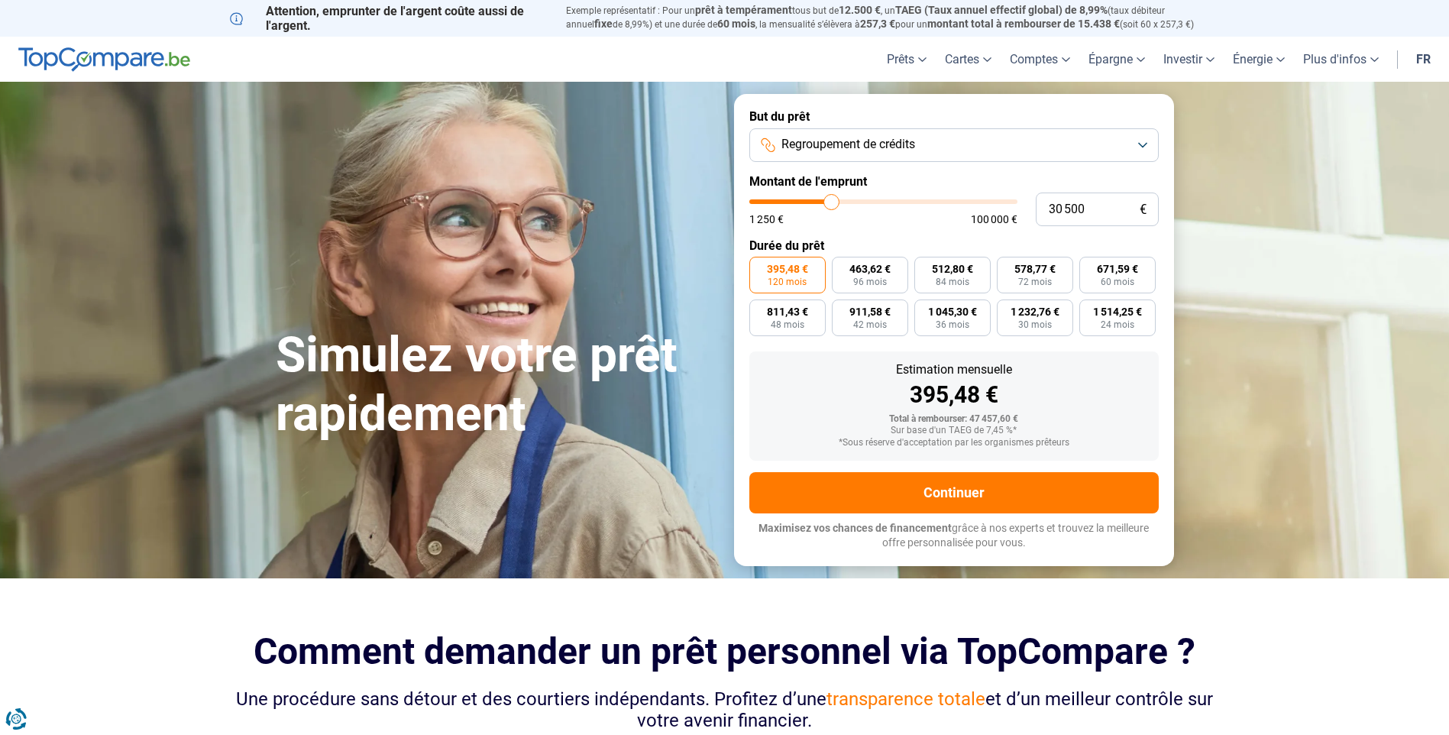
type input "30 250"
drag, startPoint x: 840, startPoint y: 203, endPoint x: 831, endPoint y: 202, distance: 9.2
type input "30250"
click at [831, 202] on input "range" at bounding box center [883, 201] width 268 height 5
type input "30 750"
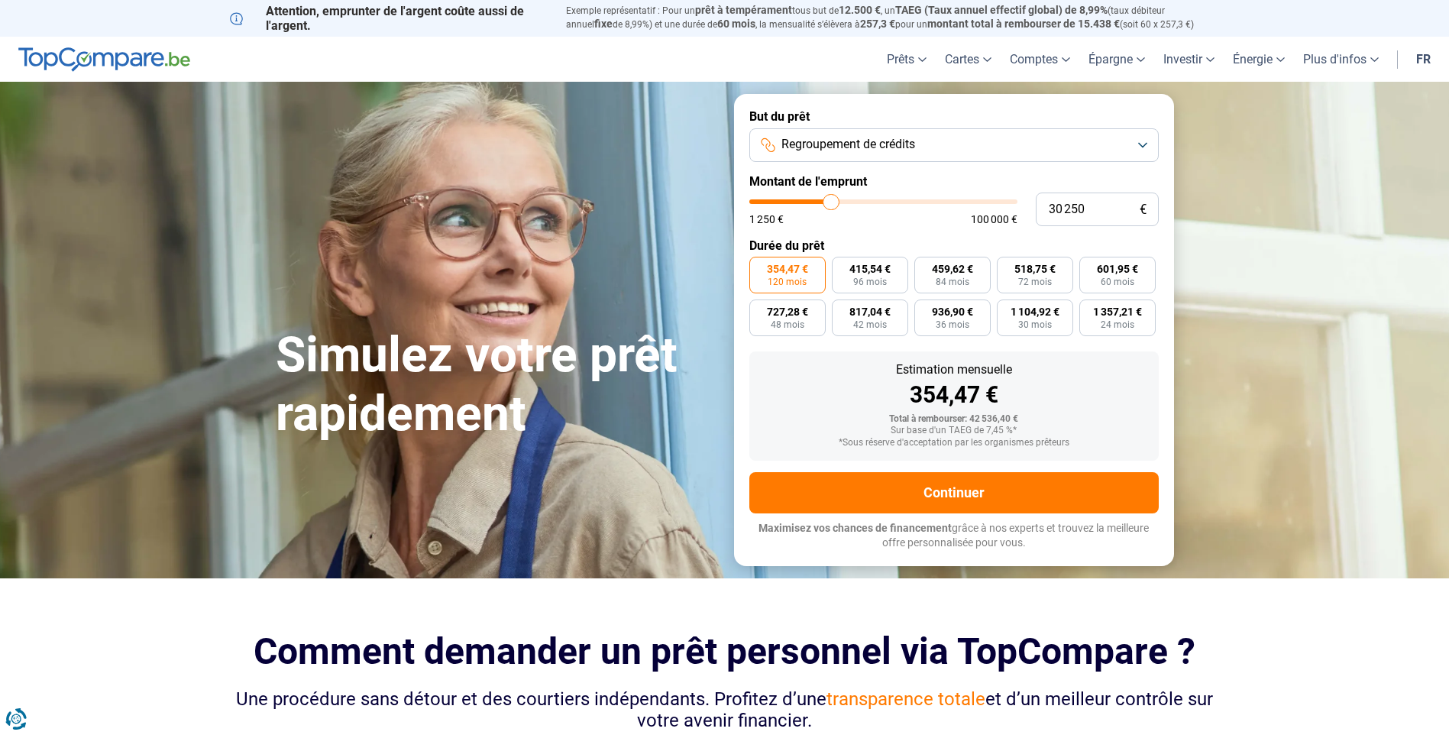
type input "30750"
type input "31 250"
type input "31250"
type input "31 750"
type input "31750"
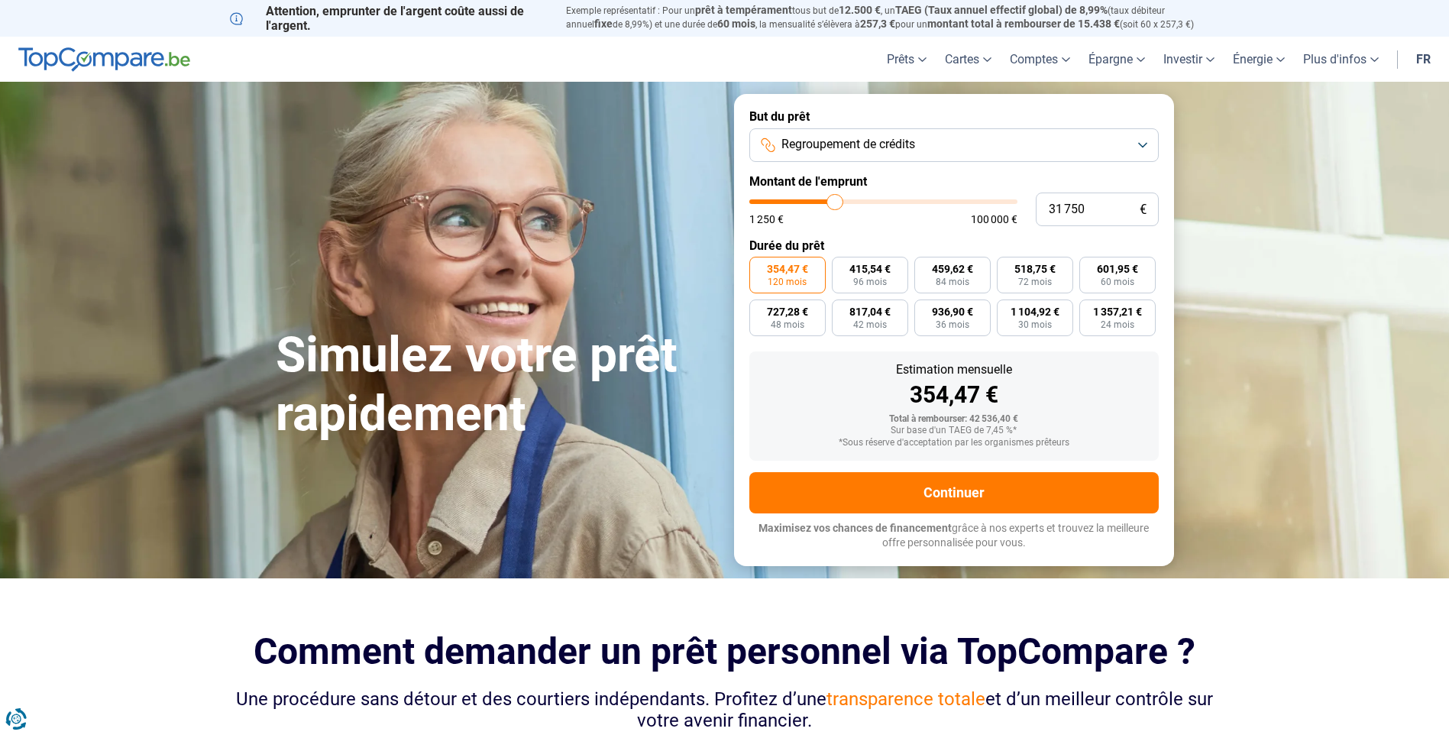
type input "32 000"
type input "32000"
type input "32 250"
type input "32250"
type input "32 500"
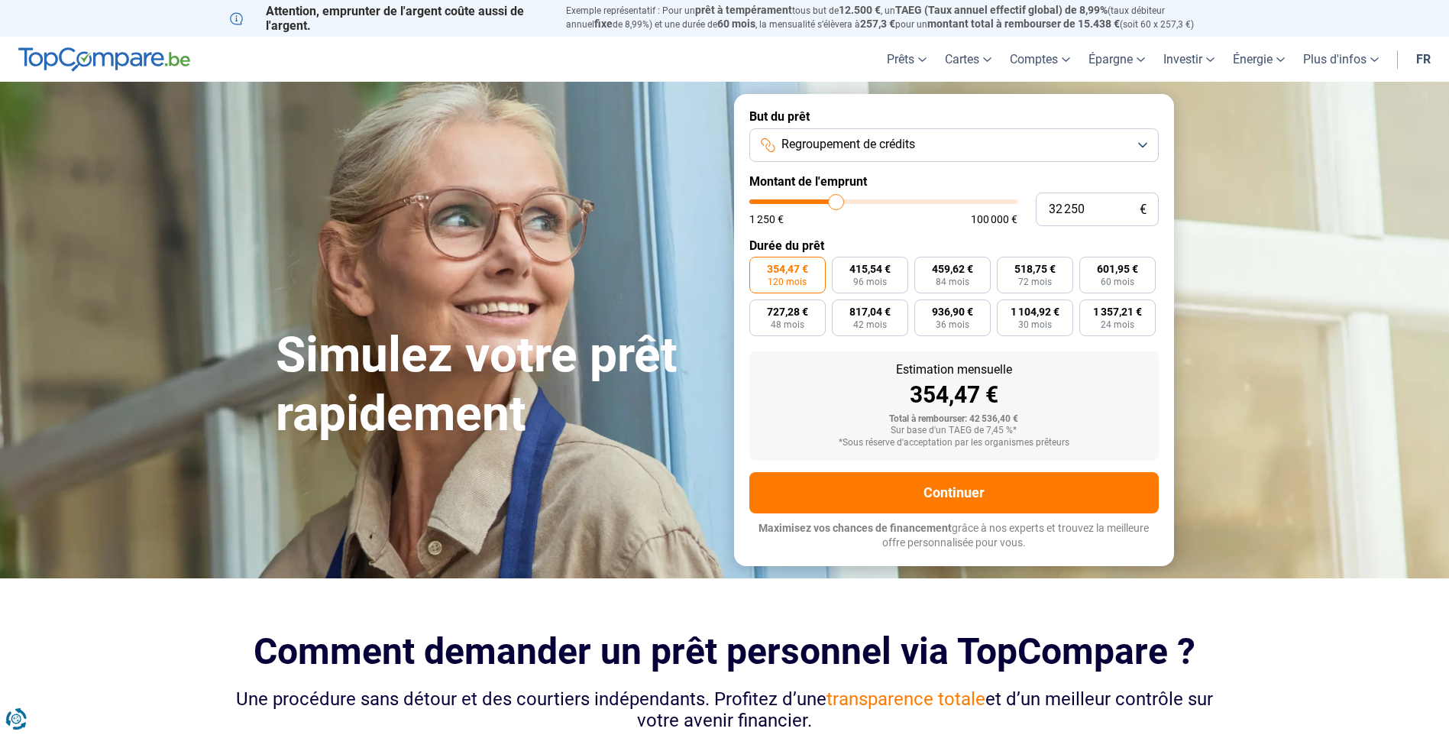
type input "32500"
type input "32 750"
type input "32750"
type input "33 250"
type input "33250"
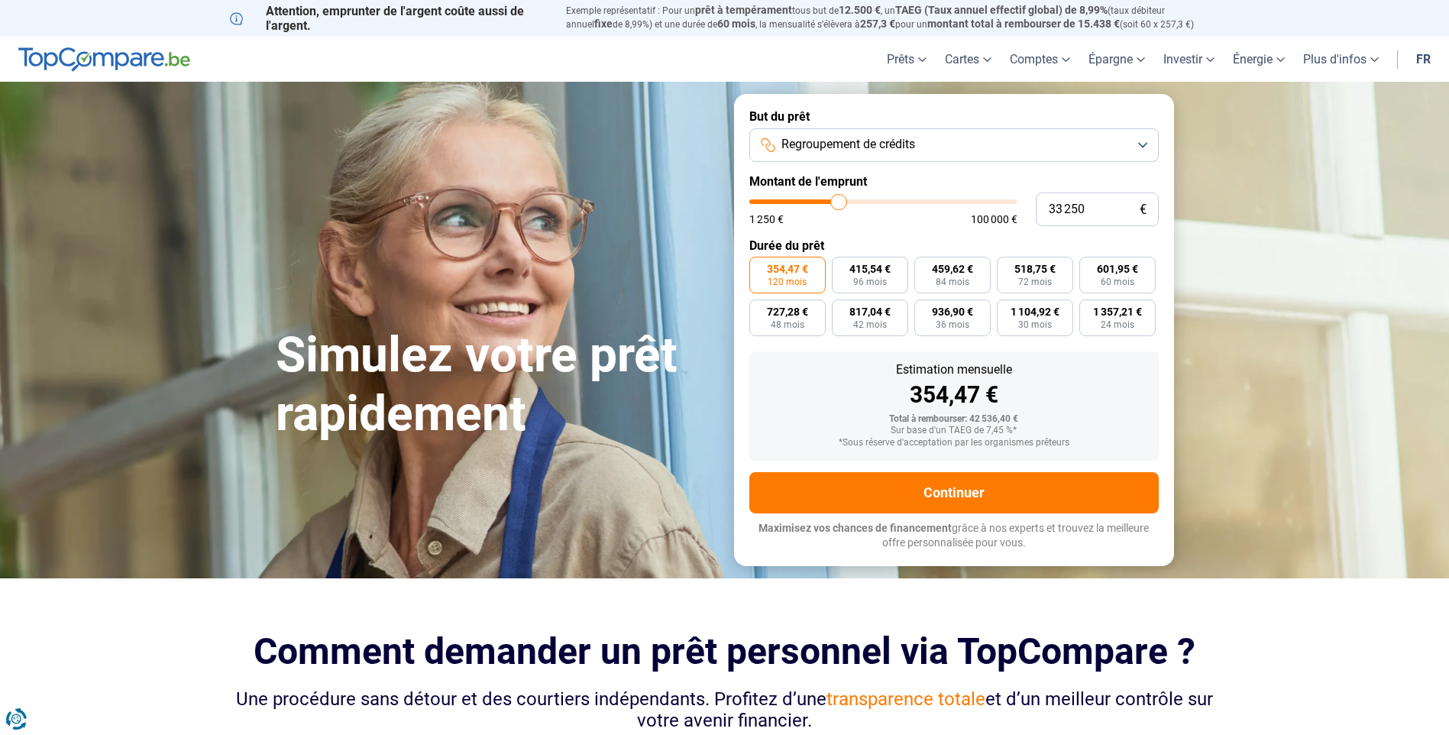
type input "33 500"
type input "33500"
type input "33 750"
type input "33750"
type input "34 000"
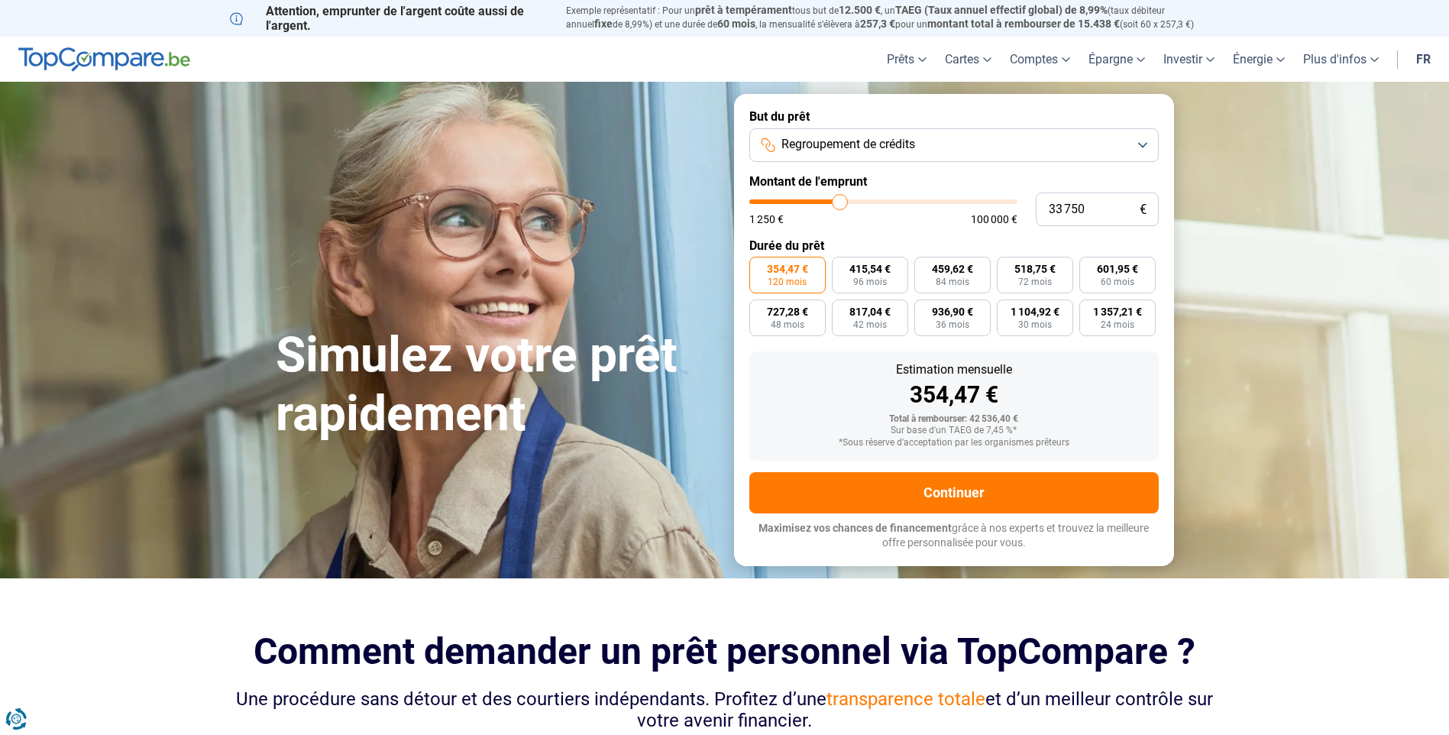
type input "34000"
type input "34 250"
type input "34250"
type input "33 750"
type input "33750"
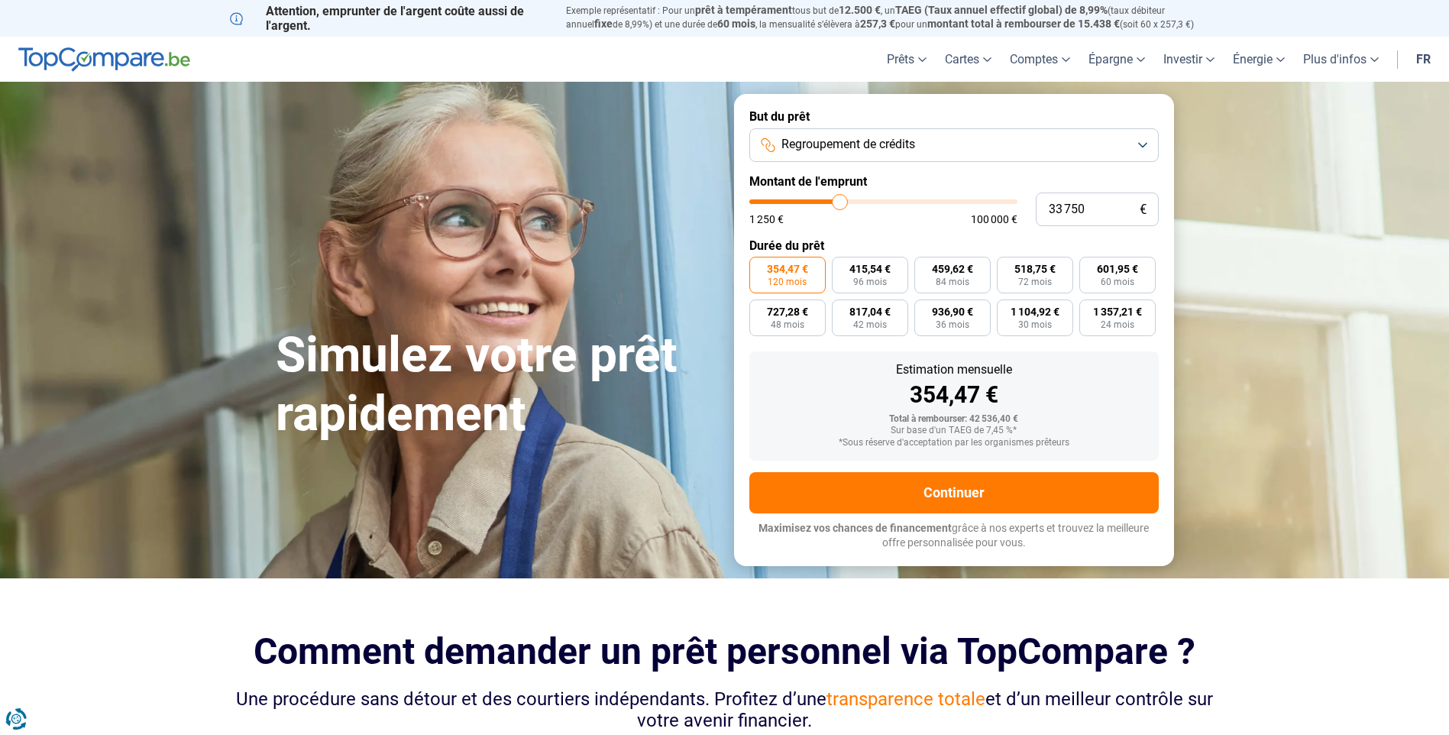
type input "33 500"
type input "33500"
type input "32 750"
type input "32750"
type input "32 500"
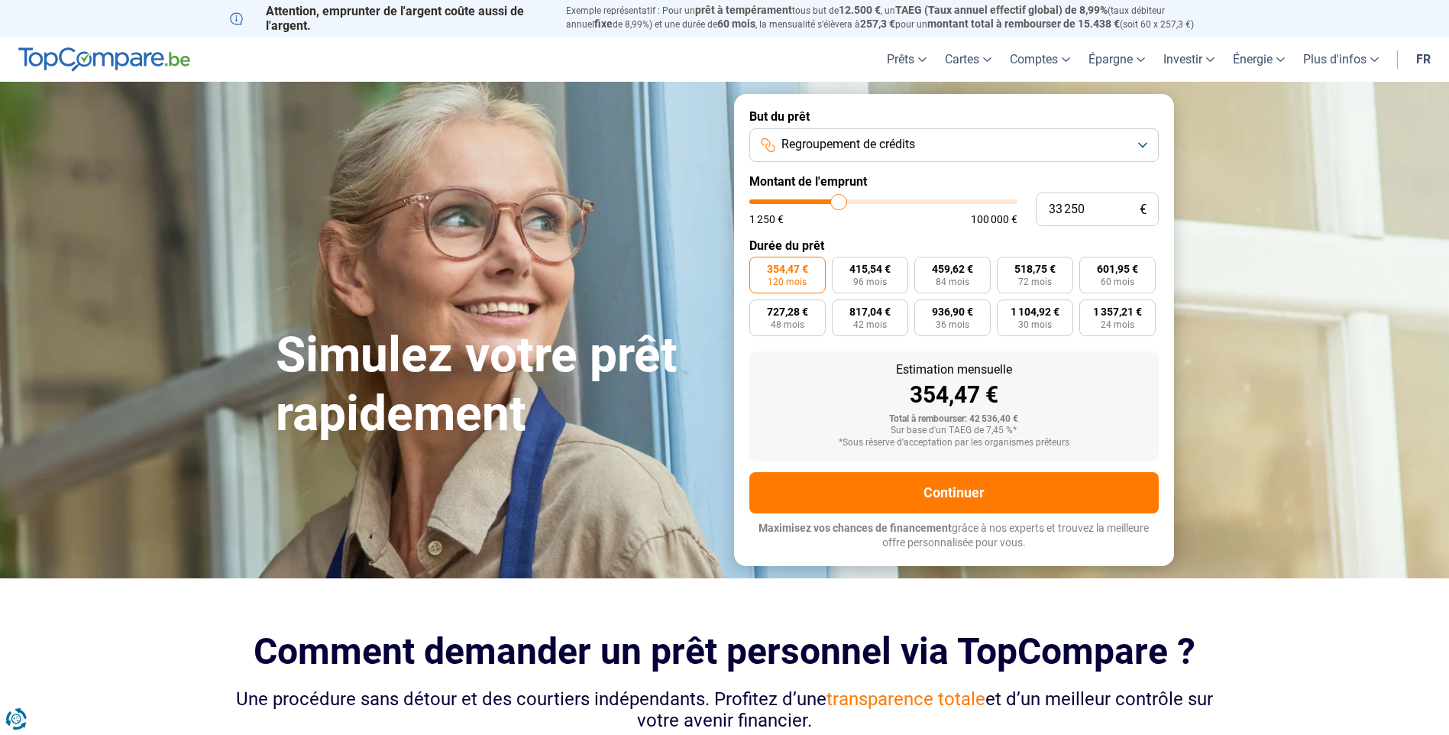
drag, startPoint x: 830, startPoint y: 199, endPoint x: 839, endPoint y: 200, distance: 8.4
click at [839, 200] on input "range" at bounding box center [883, 201] width 268 height 5
drag, startPoint x: 842, startPoint y: 202, endPoint x: 832, endPoint y: 202, distance: 10.0
click at [832, 202] on input "range" at bounding box center [883, 201] width 268 height 5
drag, startPoint x: 833, startPoint y: 202, endPoint x: 825, endPoint y: 200, distance: 7.8
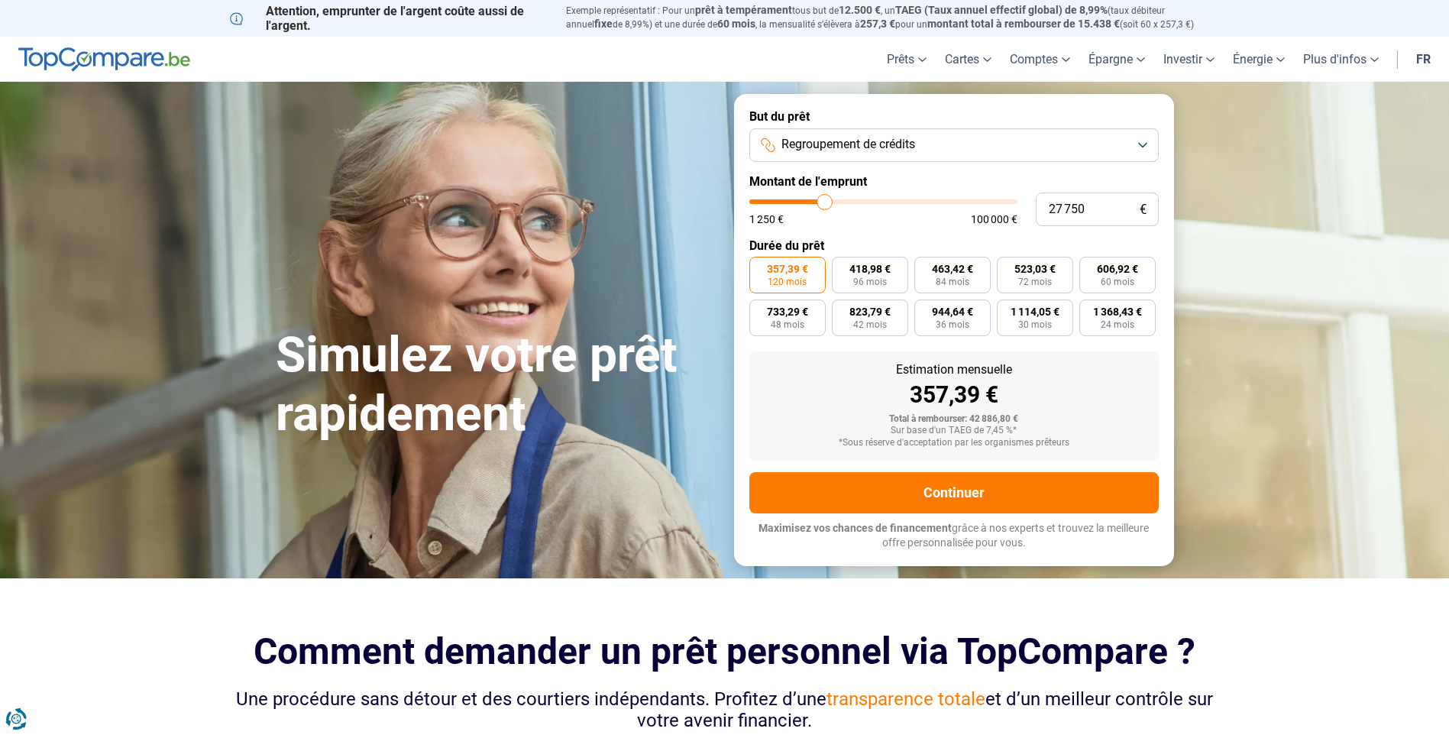
click at [825, 200] on input "range" at bounding box center [883, 201] width 268 height 5
drag, startPoint x: 825, startPoint y: 199, endPoint x: 815, endPoint y: 198, distance: 10.0
click at [815, 199] on input "range" at bounding box center [883, 201] width 268 height 5
drag, startPoint x: 815, startPoint y: 198, endPoint x: 825, endPoint y: 199, distance: 10.0
click at [825, 199] on input "range" at bounding box center [883, 201] width 268 height 5
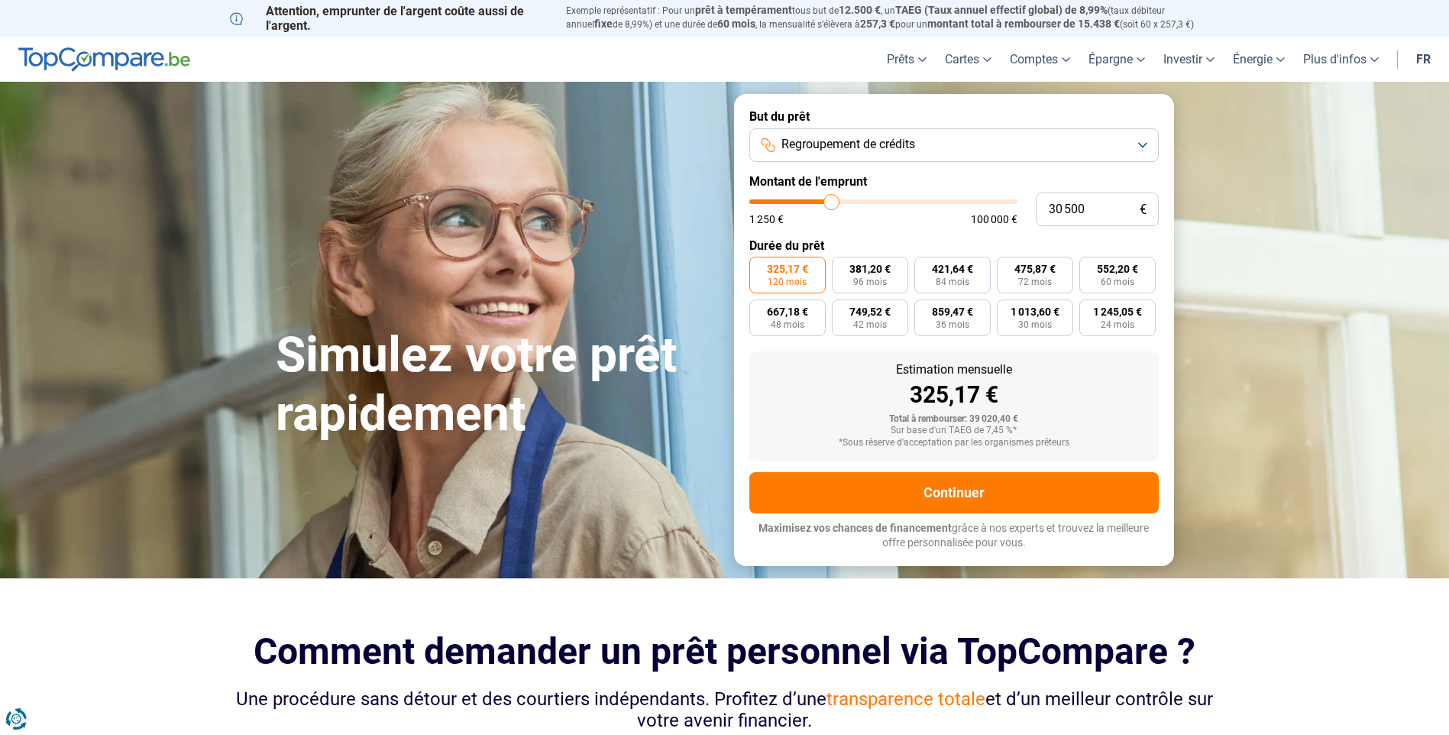
click at [832, 199] on input "range" at bounding box center [883, 201] width 268 height 5
click at [1221, 157] on section "Simulez votre prêt rapidement Simulez votre prêt rapidement But du prêt Regroup…" at bounding box center [724, 330] width 1449 height 496
